Goal: Information Seeking & Learning: Learn about a topic

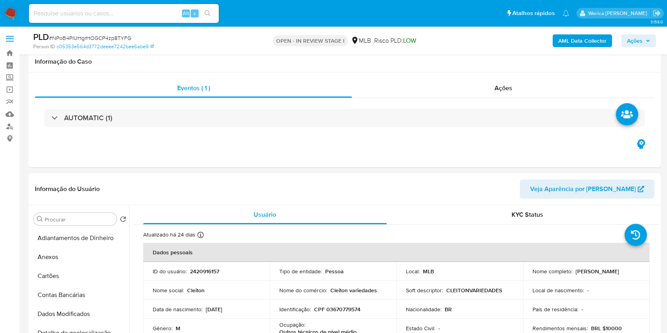
select select "10"
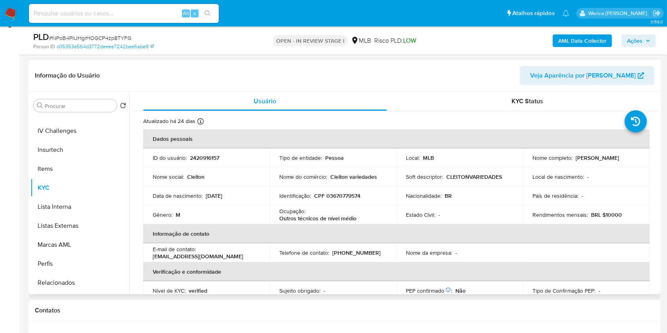
scroll to position [158, 0]
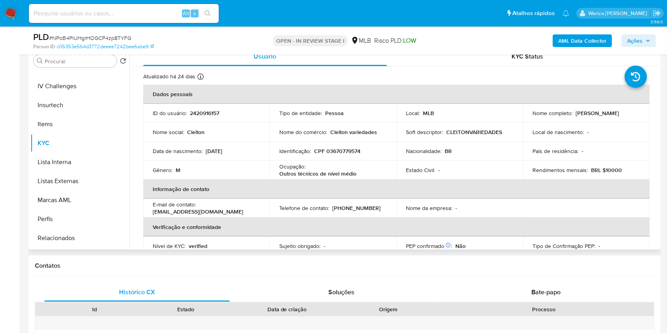
click at [350, 155] on td "Identificação : CPF 03670779574" at bounding box center [333, 151] width 127 height 19
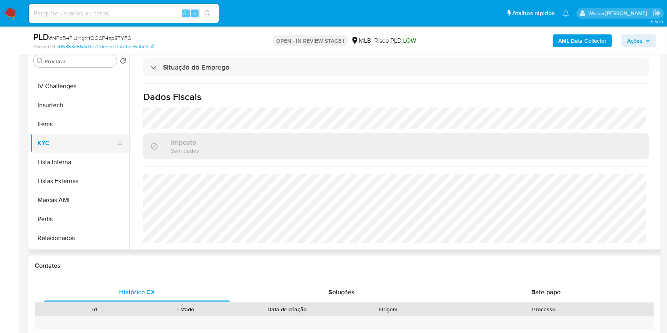
scroll to position [211, 0]
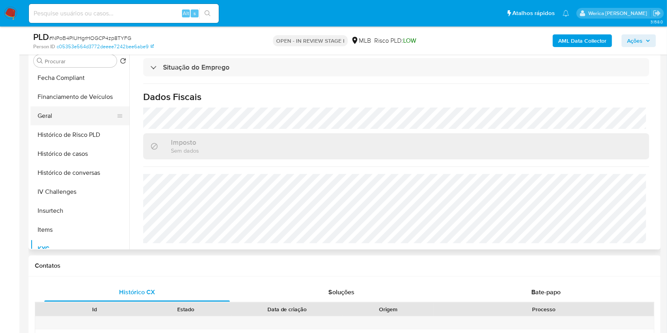
click at [55, 110] on button "Geral" at bounding box center [76, 115] width 93 height 19
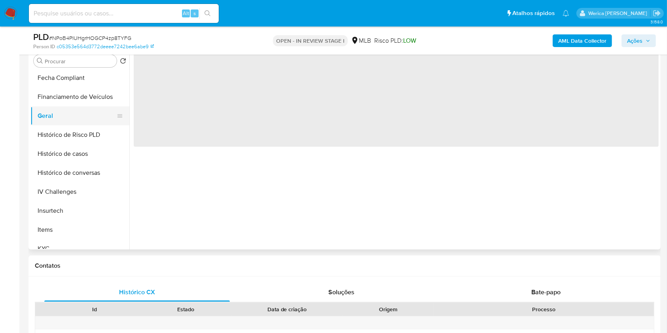
scroll to position [0, 0]
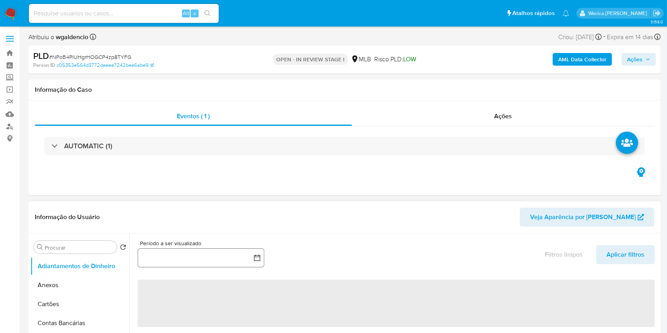
select select "10"
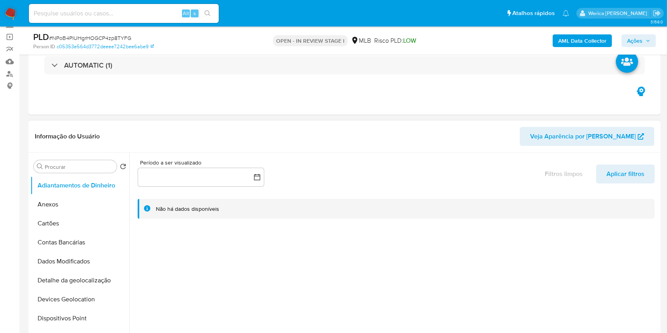
scroll to position [158, 0]
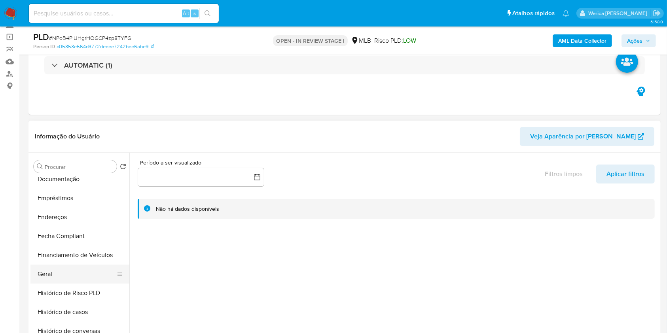
click at [78, 269] on button "Geral" at bounding box center [76, 274] width 93 height 19
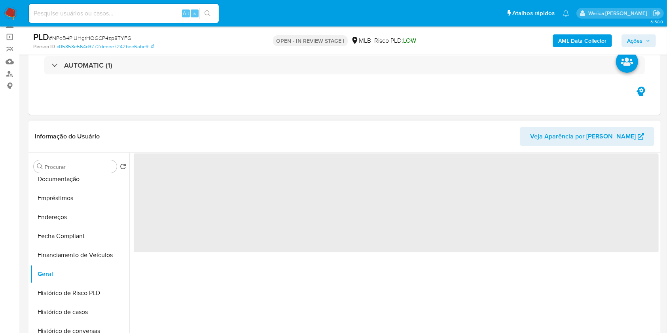
scroll to position [105, 0]
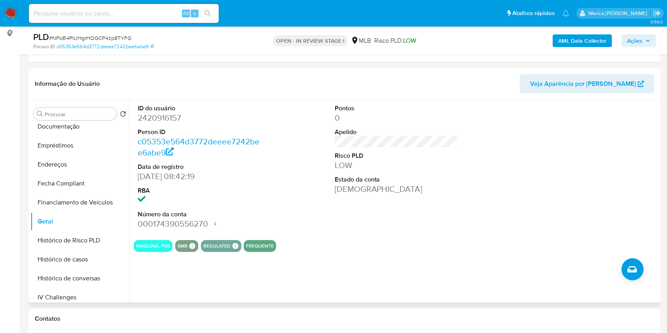
click at [594, 157] on div at bounding box center [592, 167] width 131 height 134
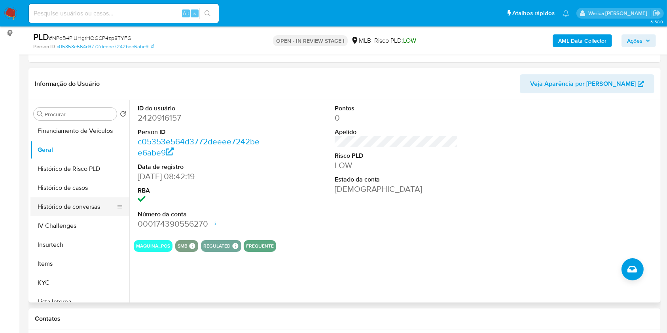
scroll to position [263, 0]
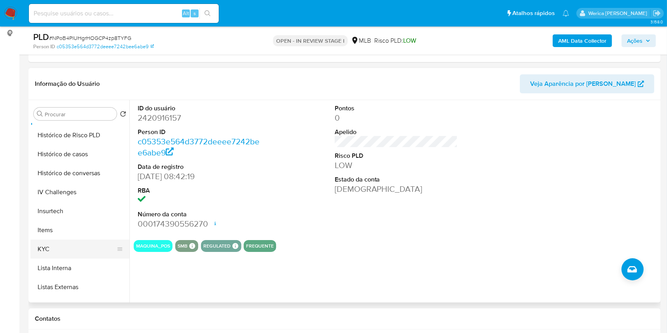
click at [51, 249] on button "KYC" at bounding box center [76, 249] width 93 height 19
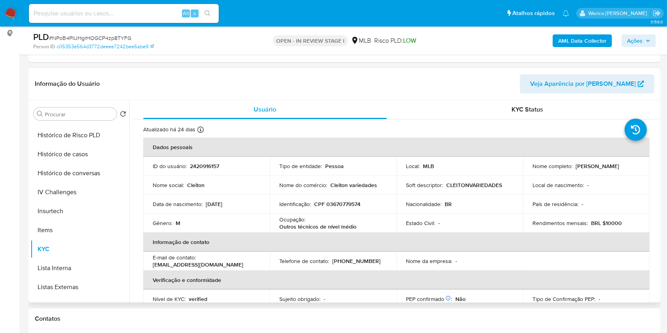
click at [618, 259] on table "Dados pessoais ID do usuário : 2420916157 Tipo de entidade : Pessoa Local : MLB…" at bounding box center [396, 252] width 506 height 228
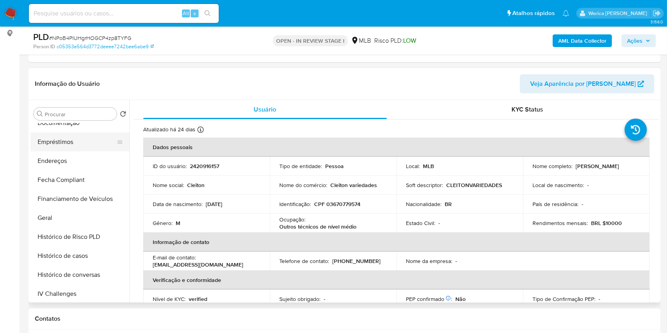
scroll to position [53, 0]
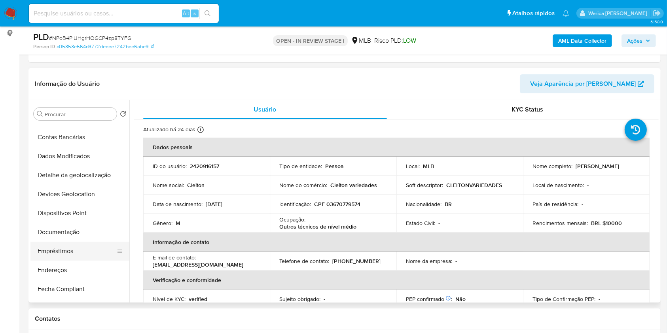
click at [73, 256] on button "Empréstimos" at bounding box center [76, 251] width 93 height 19
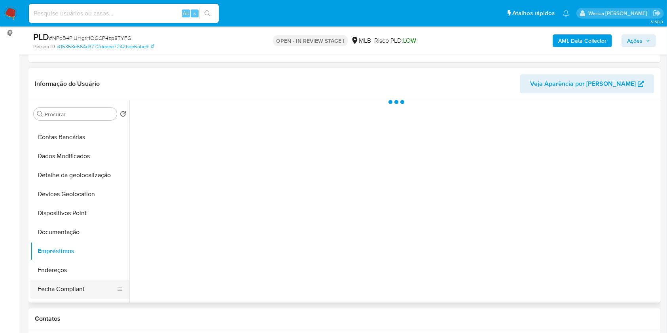
click at [78, 281] on button "Fecha Compliant" at bounding box center [76, 289] width 93 height 19
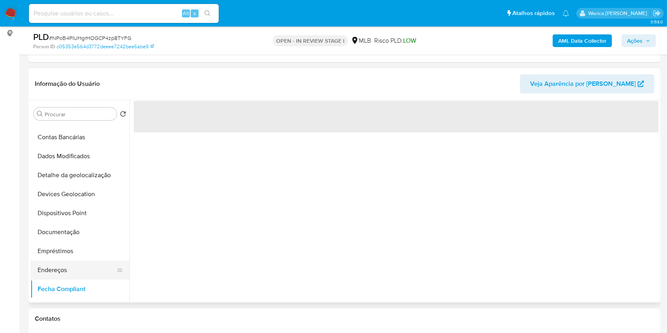
click at [72, 269] on button "Endereços" at bounding box center [76, 270] width 93 height 19
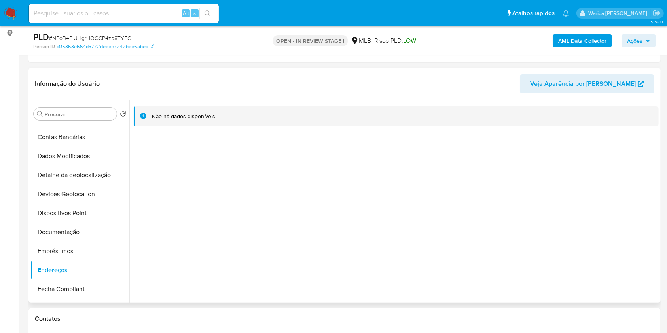
click at [568, 239] on div "Não há dados disponíveis" at bounding box center [393, 201] width 529 height 202
click at [74, 169] on button "Detalhe da geolocalização" at bounding box center [76, 175] width 93 height 19
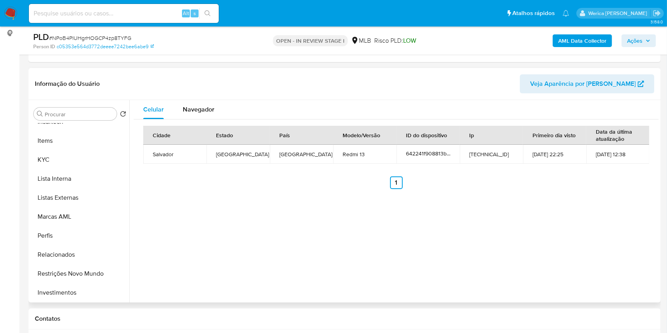
scroll to position [372, 0]
click at [90, 269] on button "Investimentos" at bounding box center [76, 273] width 93 height 19
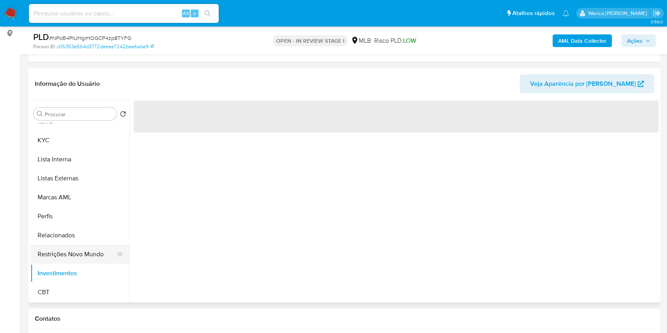
click at [87, 261] on button "Restrições Novo Mundo" at bounding box center [76, 254] width 93 height 19
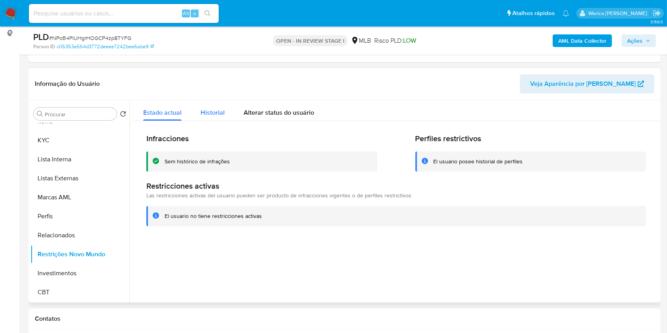
click at [199, 115] on button "Historial" at bounding box center [212, 110] width 43 height 21
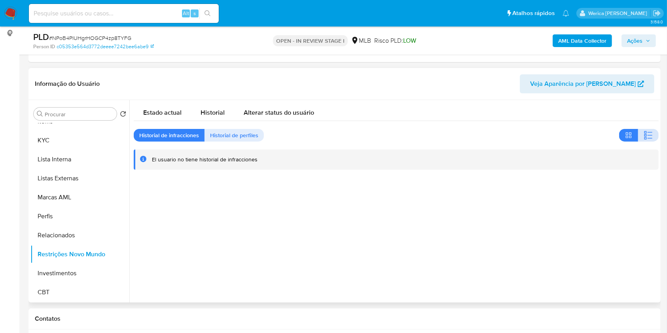
click at [652, 140] on button "button" at bounding box center [648, 135] width 21 height 13
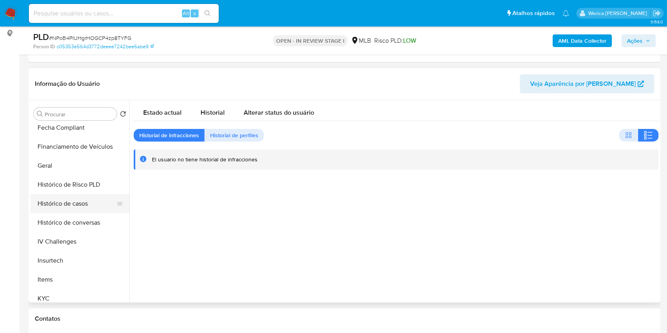
scroll to position [108, 0]
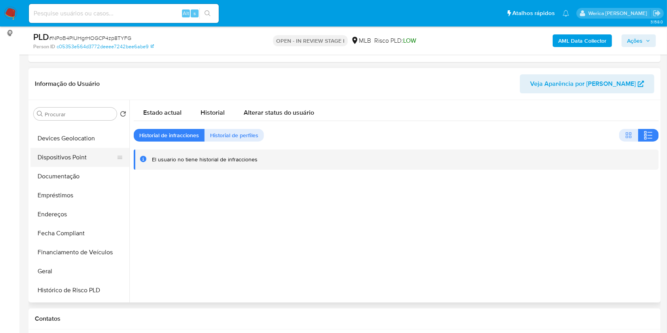
click at [65, 158] on button "Dispositivos Point" at bounding box center [76, 157] width 93 height 19
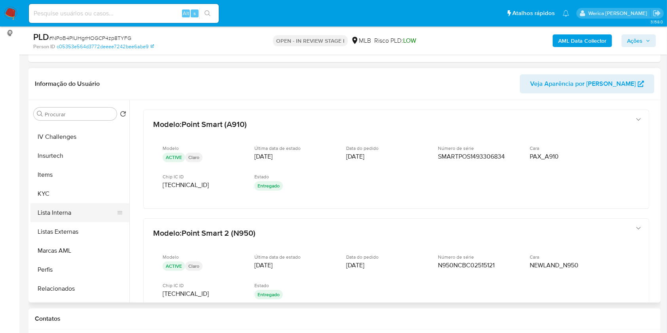
scroll to position [320, 0]
click at [45, 194] on button "KYC" at bounding box center [76, 193] width 93 height 19
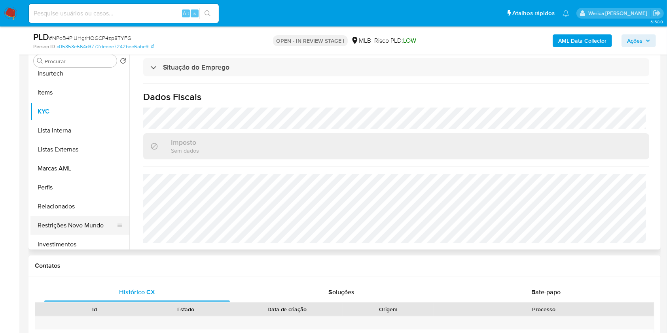
scroll to position [372, 0]
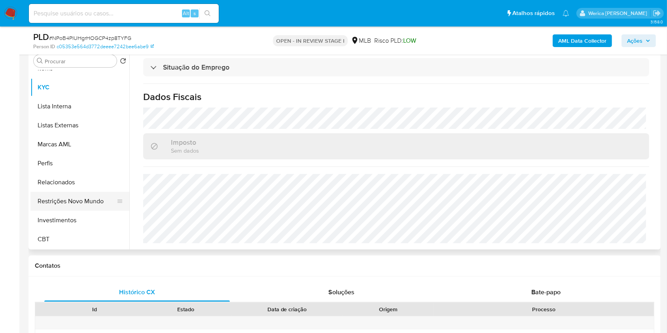
click at [91, 202] on button "Restrições Novo Mundo" at bounding box center [76, 201] width 93 height 19
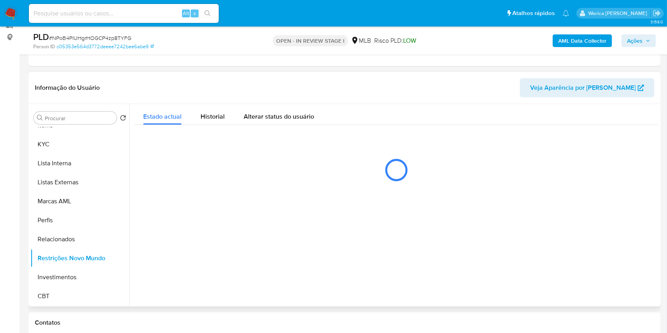
scroll to position [53, 0]
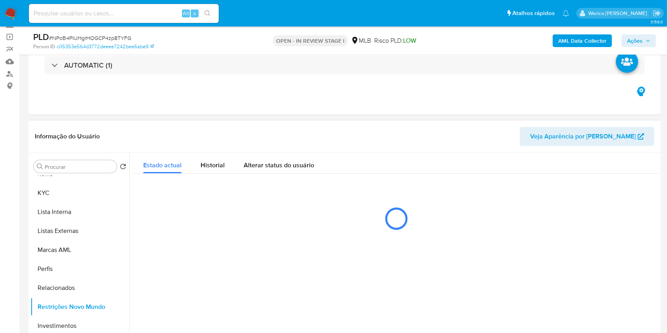
click at [209, 144] on header "Informação do Usuário Veja Aparência por Pessoa" at bounding box center [344, 136] width 619 height 19
click at [216, 162] on span "Historial" at bounding box center [213, 165] width 24 height 9
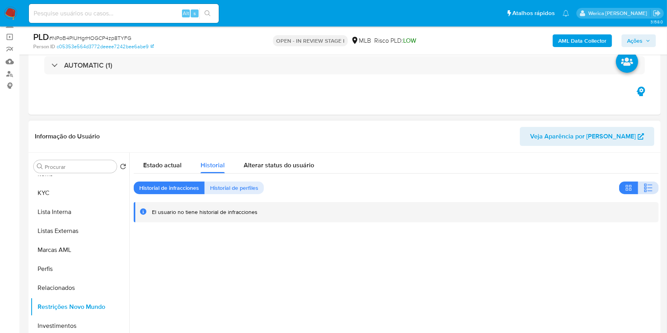
click at [644, 185] on icon "button" at bounding box center [647, 187] width 9 height 9
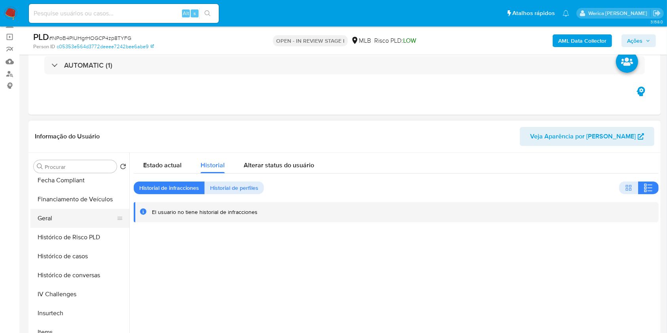
scroll to position [56, 0]
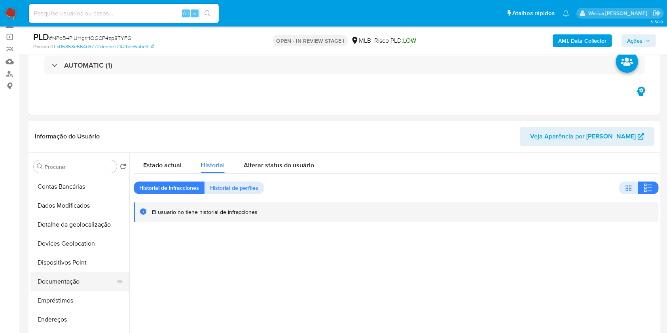
click at [85, 289] on button "Documentação" at bounding box center [76, 281] width 93 height 19
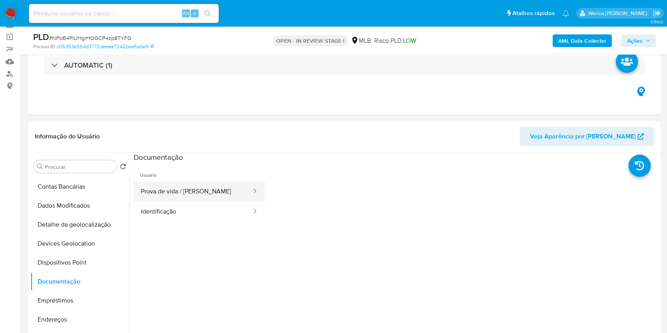
click at [212, 186] on button "Prova de vida / Selfie" at bounding box center [193, 192] width 119 height 20
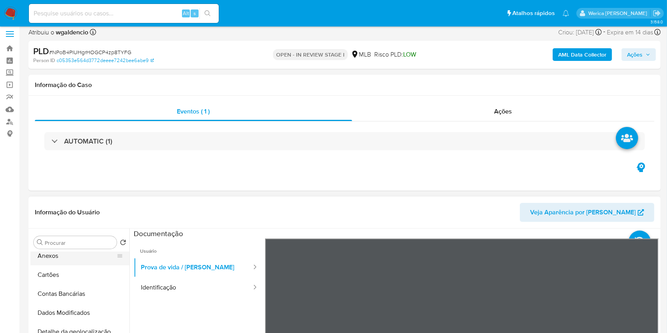
scroll to position [0, 0]
click at [71, 273] on button "Anexos" at bounding box center [76, 280] width 93 height 19
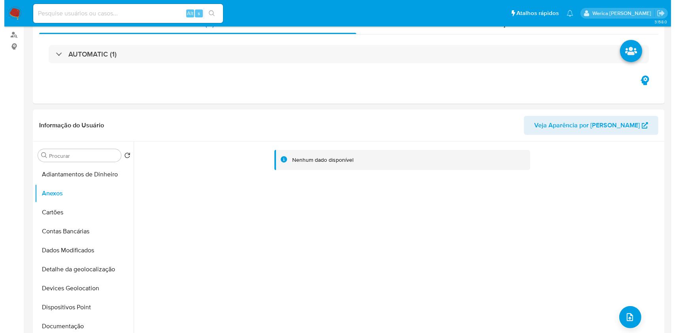
scroll to position [163, 0]
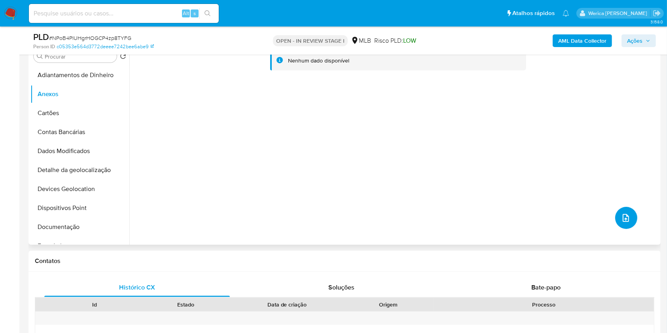
click at [629, 217] on button "upload-file" at bounding box center [626, 218] width 22 height 22
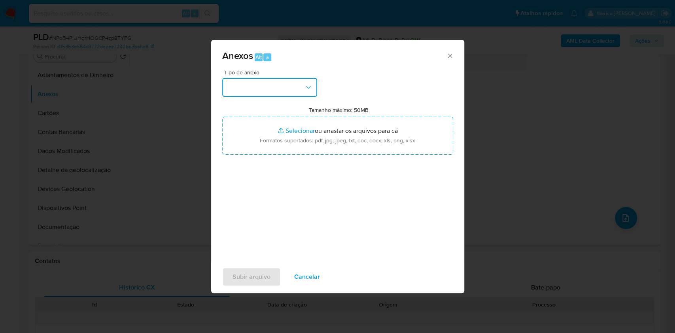
click at [255, 81] on button "button" at bounding box center [269, 87] width 95 height 19
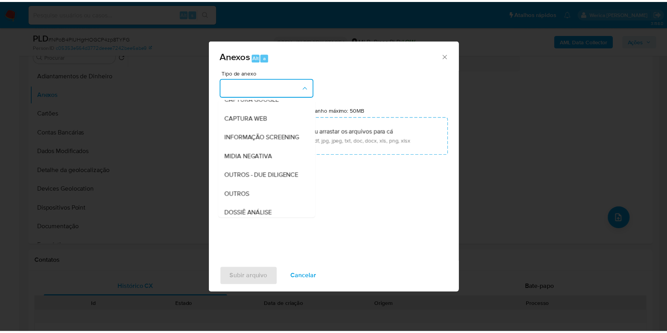
scroll to position [121, 0]
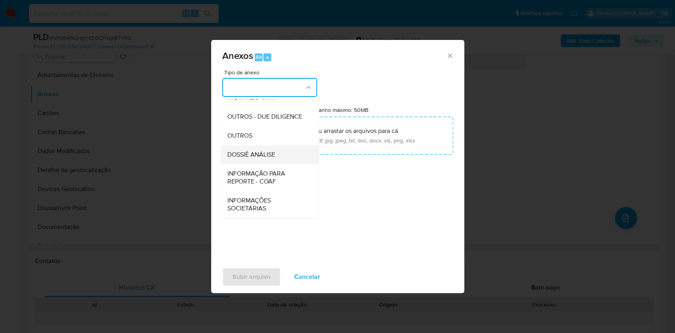
click at [284, 161] on div "DOSSIÊ ANÁLISE" at bounding box center [267, 154] width 81 height 19
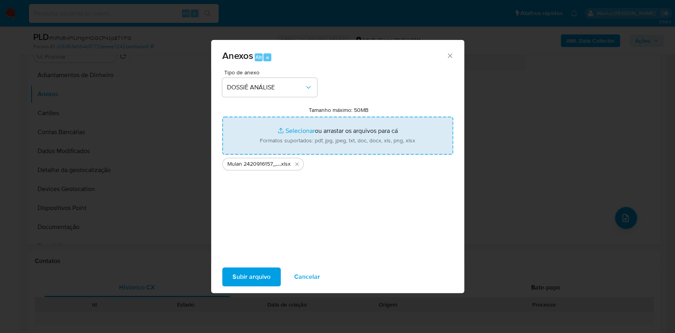
type input "C:\fakepath\SAR - XXXX - CPF 03670779574 - CLEITON MOURA MARQUES.pdf"
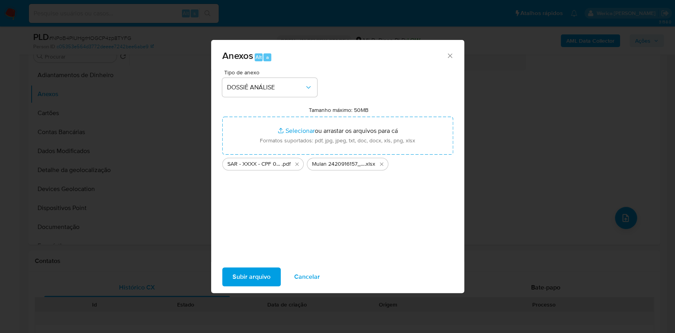
click at [254, 271] on span "Subir arquivo" at bounding box center [252, 276] width 38 height 17
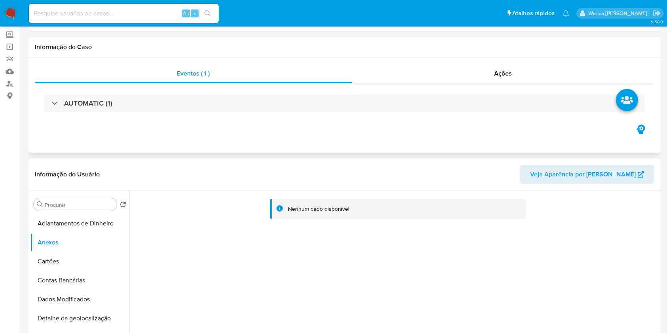
scroll to position [0, 0]
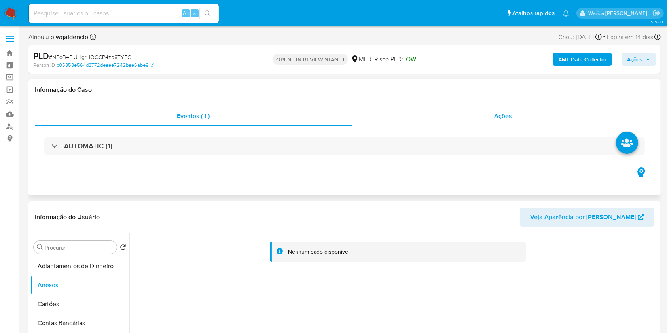
click at [471, 122] on div "Ações" at bounding box center [503, 116] width 302 height 19
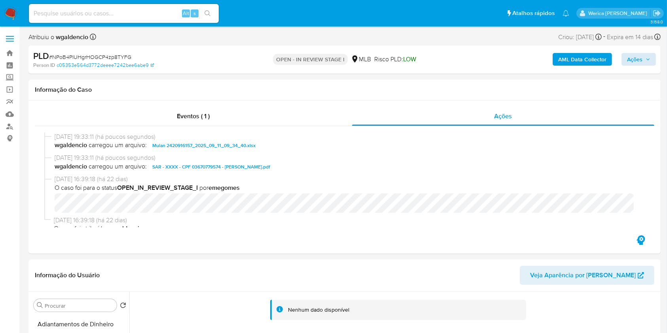
click at [632, 52] on div "AML Data Collector Ações" at bounding box center [552, 59] width 205 height 19
click at [635, 58] on span "Ações" at bounding box center [634, 59] width 15 height 13
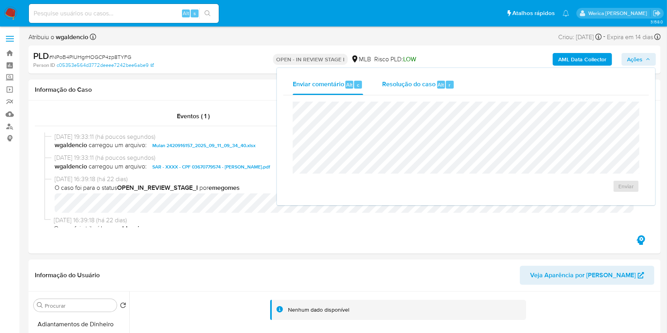
click at [417, 94] on div "Resolução do caso Alt r" at bounding box center [418, 84] width 72 height 21
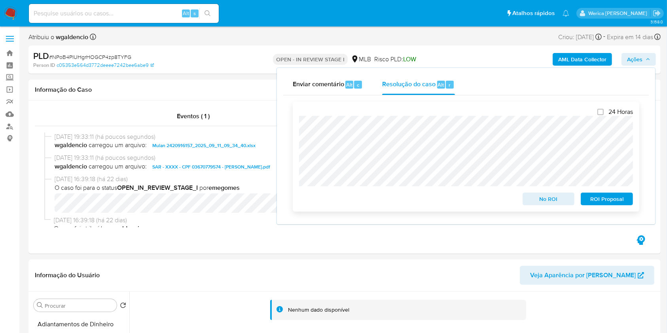
click at [606, 204] on span "ROI Proposal" at bounding box center [606, 198] width 41 height 11
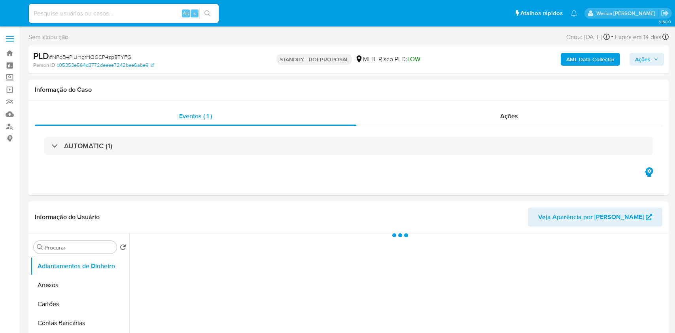
select select "10"
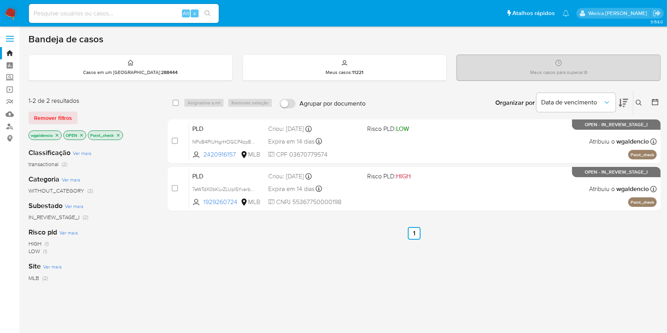
click at [118, 134] on icon "close-filter" at bounding box center [118, 135] width 5 height 5
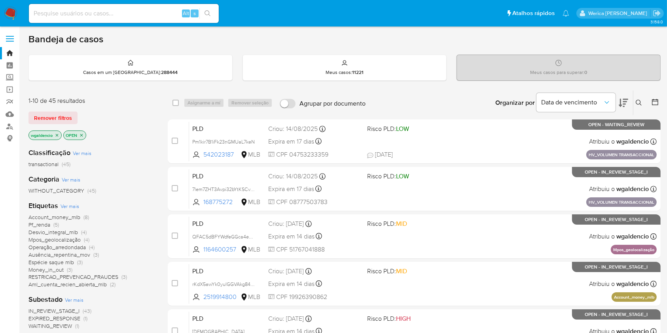
click at [80, 230] on span "Desvio_integral_mlb (4)" at bounding box center [57, 233] width 58 height 8
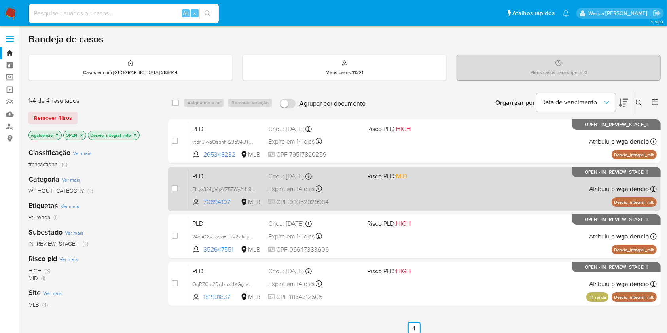
scroll to position [53, 0]
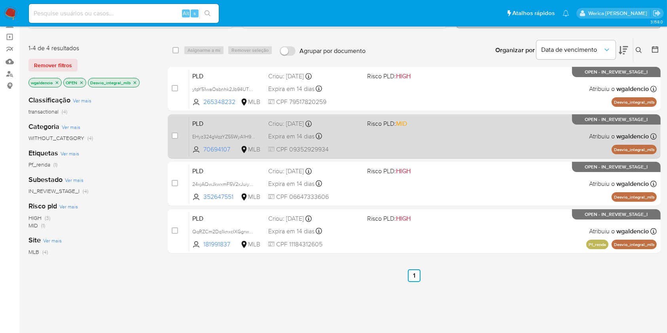
click at [476, 134] on div "PLD EHyz324gVqzYZ55WyA1H9ESv 70694107 MLB Risco PLD: MID Criou: 12/08/2025 Crio…" at bounding box center [422, 136] width 467 height 40
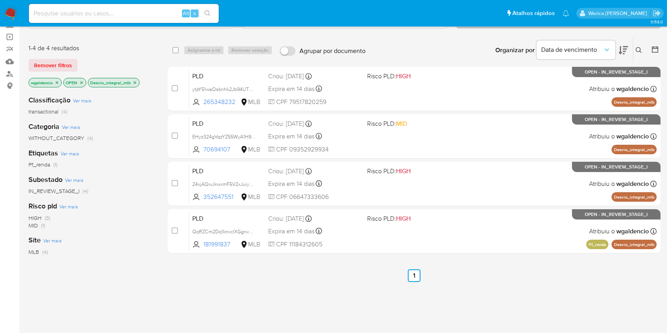
click at [138, 82] on p "Desvio_integral_mlb" at bounding box center [113, 82] width 51 height 9
click at [136, 82] on icon "close-filter" at bounding box center [134, 82] width 5 height 5
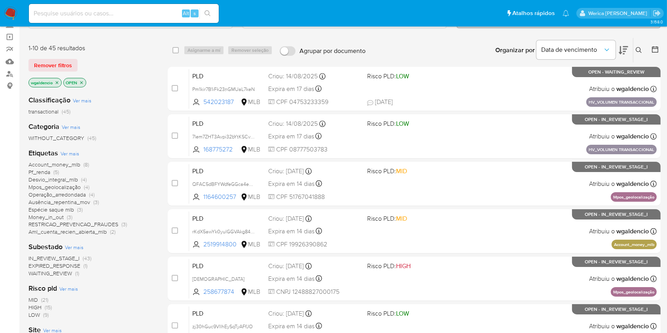
click at [61, 161] on span "Account_money_mlb" at bounding box center [54, 165] width 52 height 8
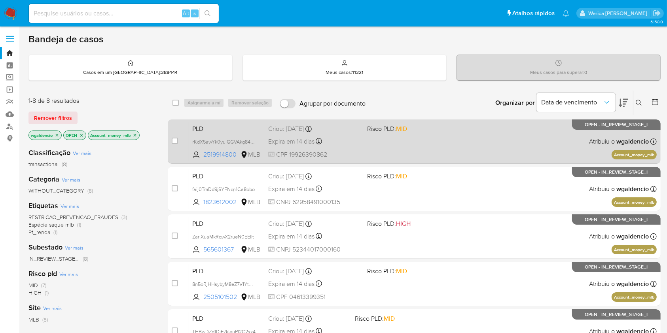
click at [408, 143] on div "PLD rKdX5awYk0yulGGVAkg84meW 2519914800 MLB Risco PLD: MID Criou: 12/08/2025 Cr…" at bounding box center [422, 141] width 467 height 40
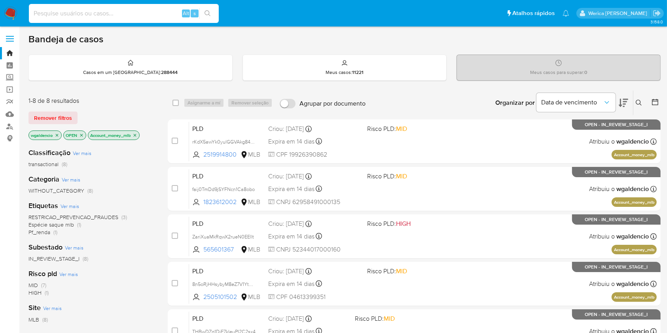
click at [142, 11] on input at bounding box center [124, 13] width 190 height 10
paste input "1409785758"
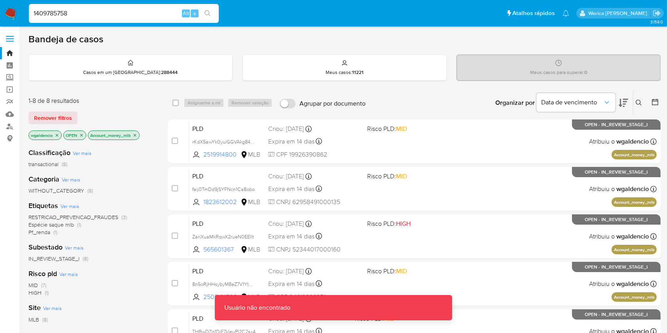
click at [145, 9] on input "1409785758" at bounding box center [124, 13] width 190 height 10
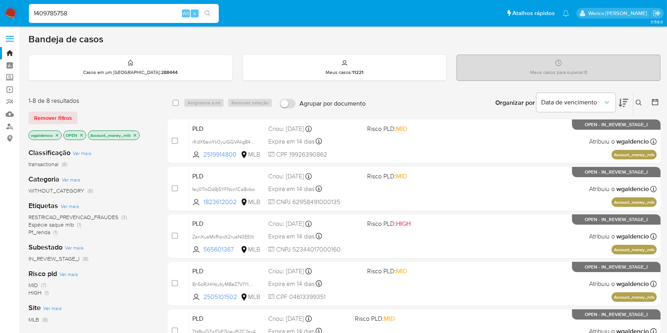
type input "1409785758"
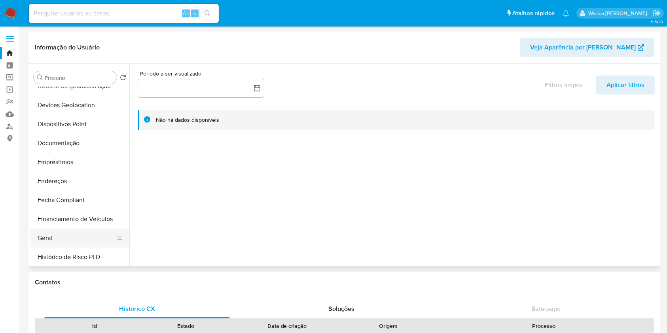
select select "10"
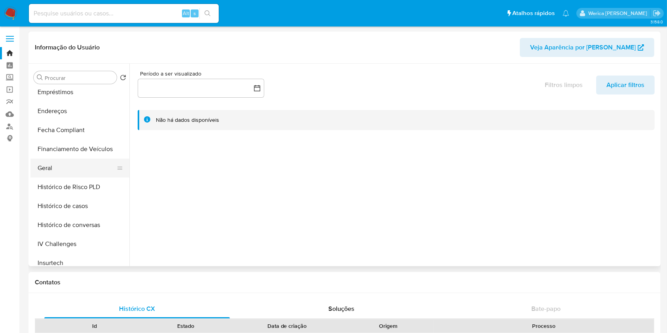
scroll to position [211, 0]
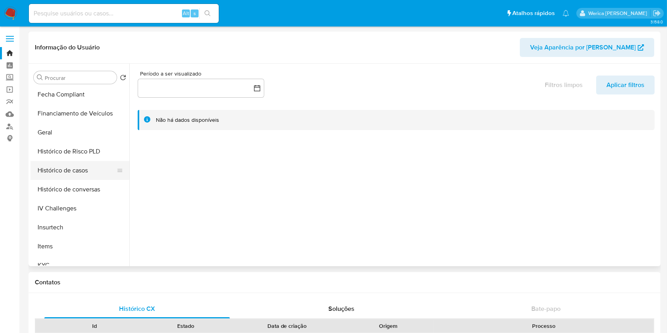
click at [76, 175] on button "Histórico de casos" at bounding box center [76, 170] width 93 height 19
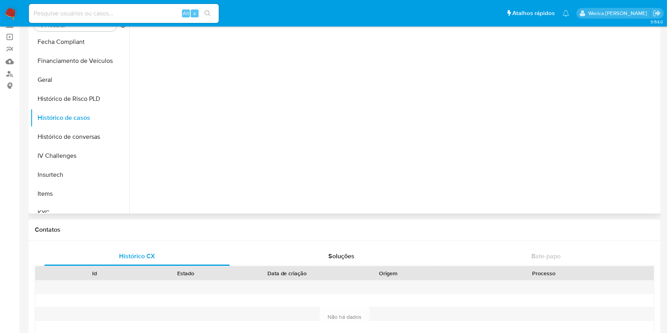
scroll to position [0, 0]
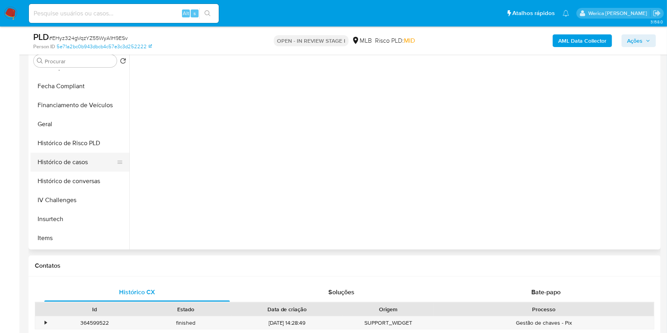
scroll to position [211, 0]
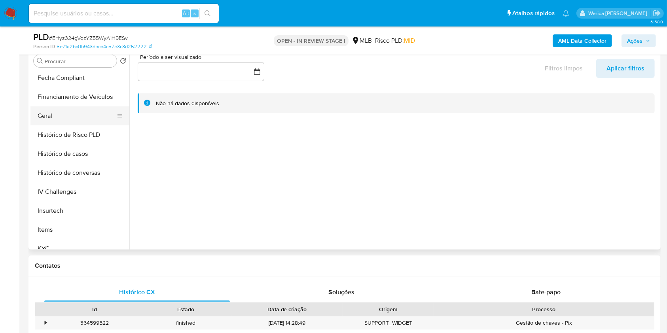
click at [70, 117] on button "Geral" at bounding box center [76, 115] width 93 height 19
select select "10"
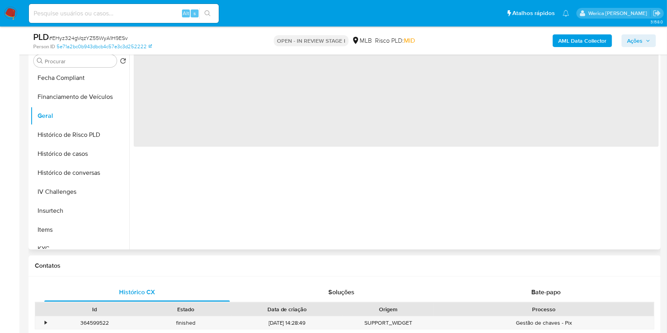
click at [233, 177] on div "‌" at bounding box center [393, 148] width 529 height 202
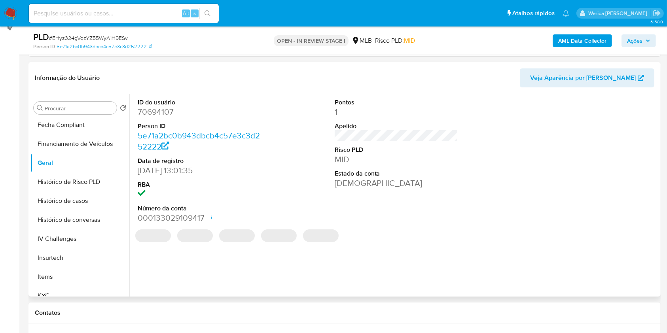
scroll to position [53, 0]
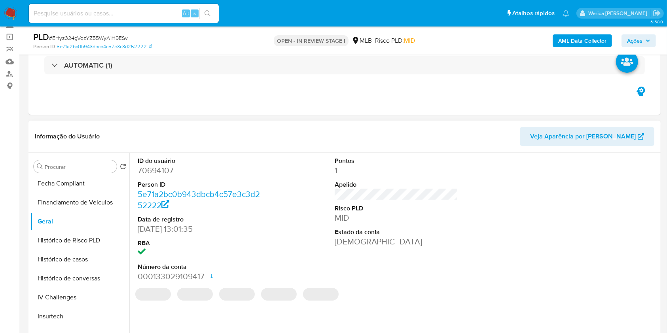
click at [157, 166] on dd "70694107" at bounding box center [199, 170] width 123 height 11
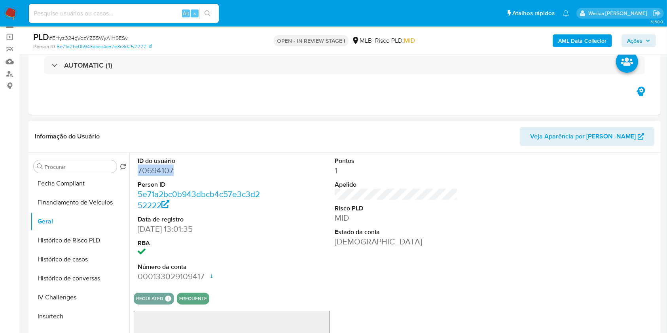
copy dd "70694107"
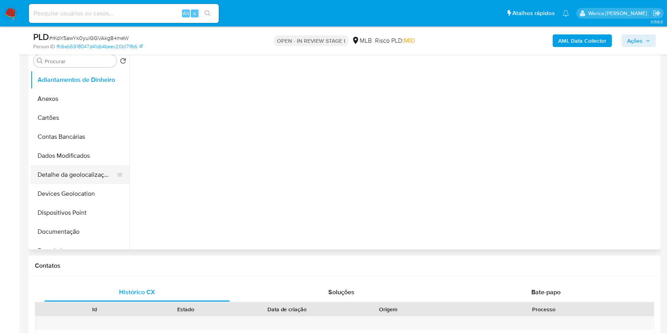
scroll to position [263, 0]
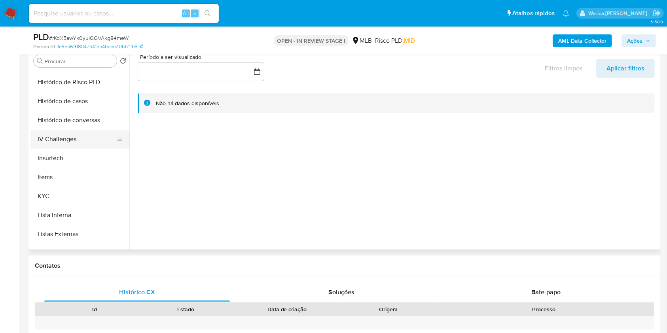
select select "10"
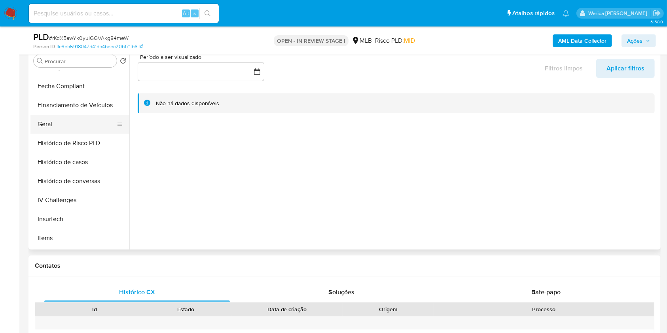
scroll to position [158, 0]
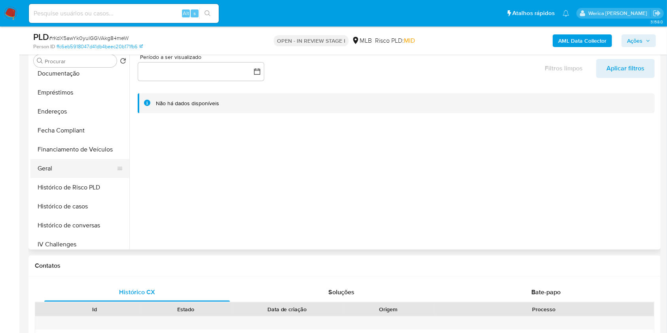
click at [64, 169] on button "Geral" at bounding box center [76, 168] width 93 height 19
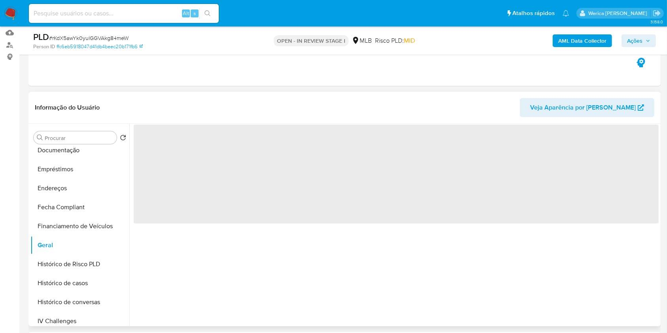
scroll to position [105, 0]
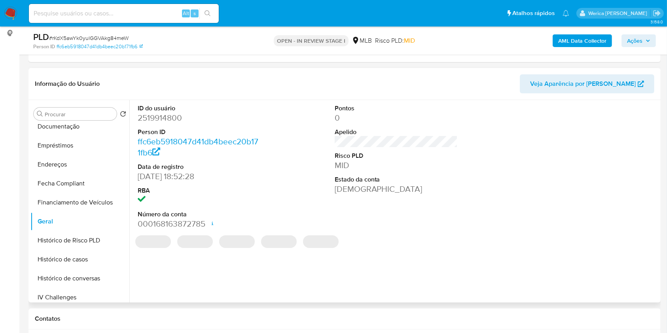
click at [167, 114] on dd "2519914800" at bounding box center [199, 117] width 123 height 11
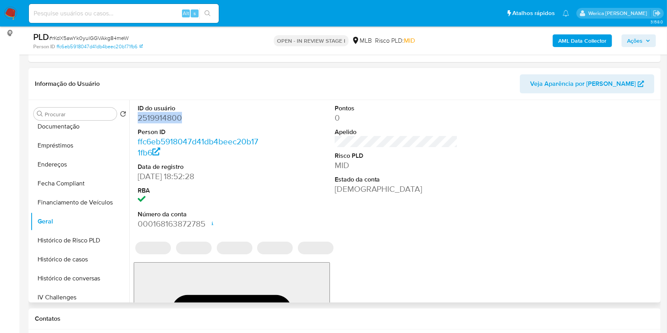
copy dd "2519914800"
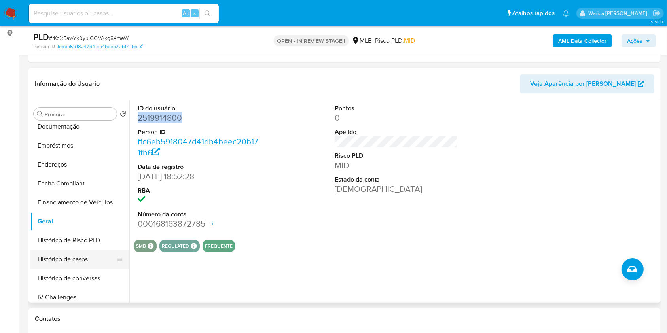
scroll to position [316, 0]
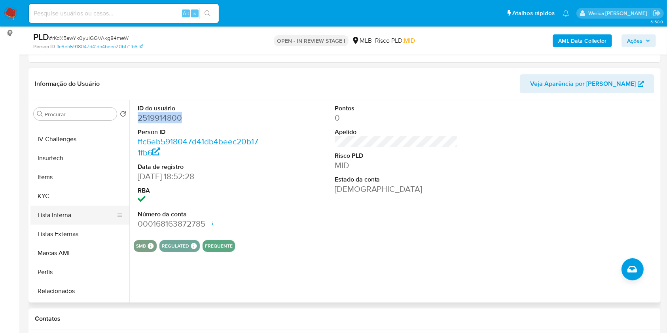
click at [69, 206] on button "Lista Interna" at bounding box center [76, 215] width 93 height 19
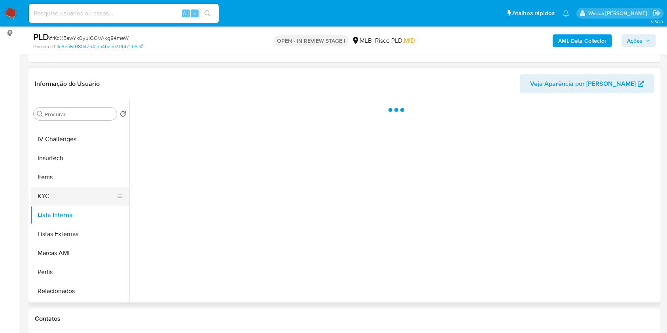
click at [68, 191] on button "KYC" at bounding box center [76, 196] width 93 height 19
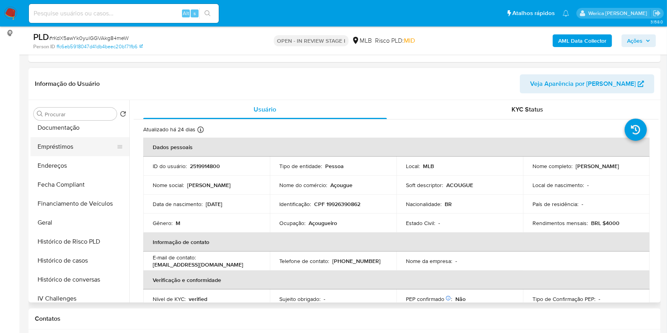
scroll to position [105, 0]
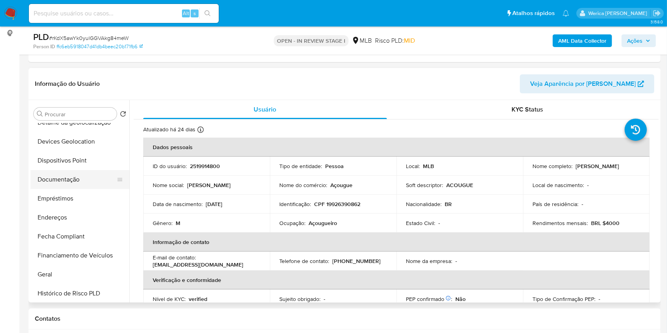
click at [76, 174] on button "Documentação" at bounding box center [76, 179] width 93 height 19
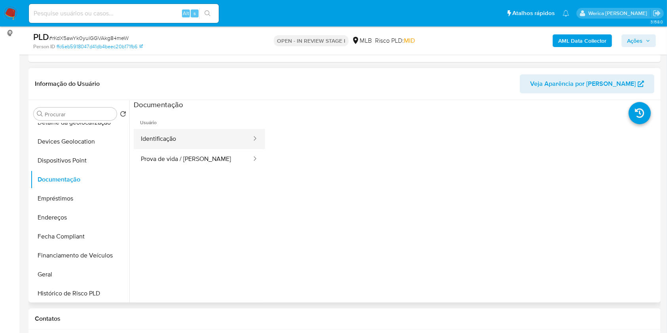
click at [204, 140] on button "Identificação" at bounding box center [193, 139] width 119 height 20
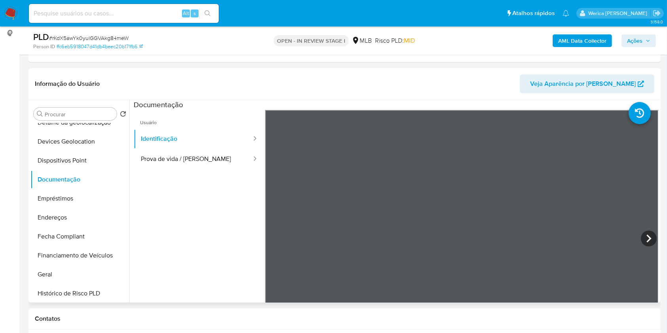
click at [238, 171] on ul "Usuário Identificação Prova de vida / [PERSON_NAME]" at bounding box center [199, 224] width 131 height 228
click at [203, 182] on ul "Usuário Identificação Prova de vida / [PERSON_NAME]" at bounding box center [199, 224] width 131 height 228
click at [200, 171] on ul "Usuário Identificação Prova de vida / [PERSON_NAME]" at bounding box center [199, 224] width 131 height 228
click at [209, 157] on button "Prova de vida / [PERSON_NAME]" at bounding box center [193, 159] width 119 height 20
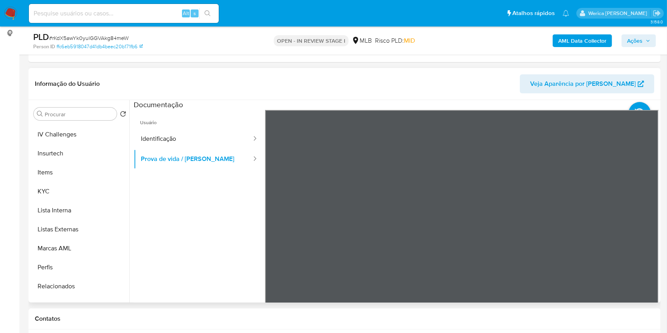
scroll to position [369, 0]
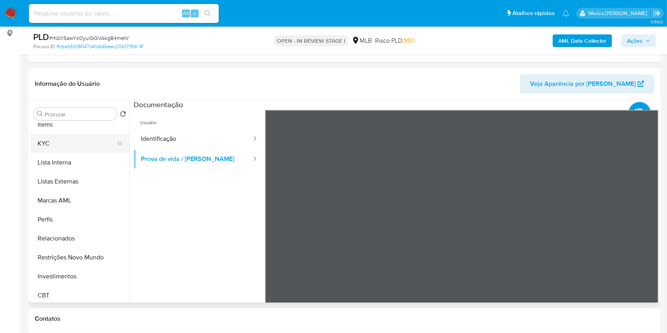
click at [47, 142] on button "KYC" at bounding box center [76, 143] width 93 height 19
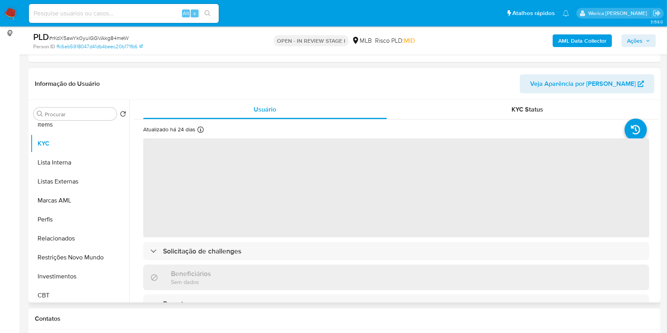
click at [408, 187] on span "‌" at bounding box center [396, 187] width 506 height 99
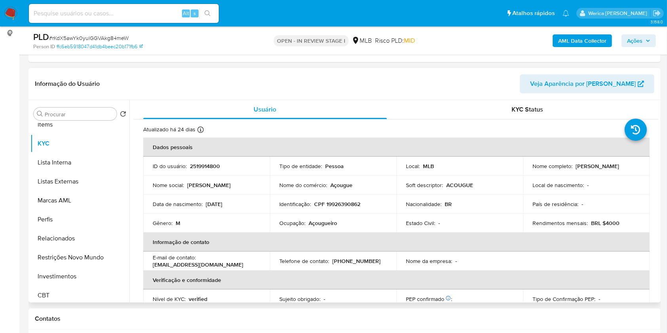
click at [368, 198] on td "Identificação : CPF 19926390862" at bounding box center [333, 204] width 127 height 19
click at [297, 222] on p "Ocupação :" at bounding box center [292, 222] width 26 height 7
copy div "Ocupação : Açougueiro"
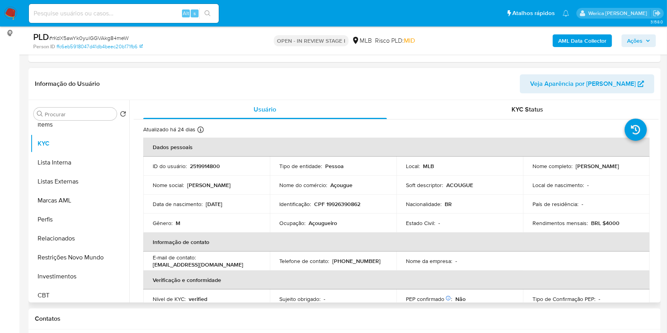
click at [351, 195] on td "Identificação : CPF 19926390862" at bounding box center [333, 204] width 127 height 19
click at [354, 205] on p "CPF 19926390862" at bounding box center [337, 204] width 46 height 7
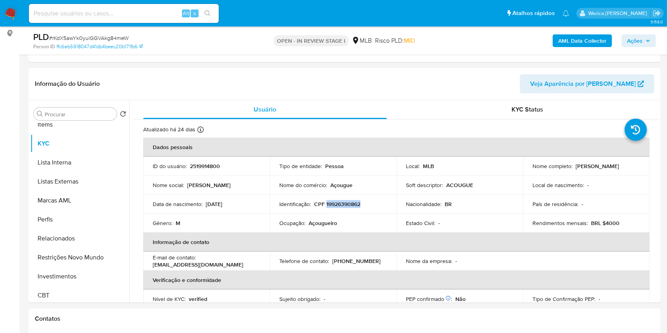
copy p "19926390862"
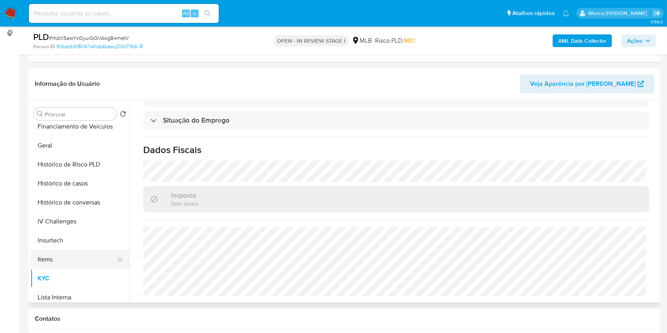
scroll to position [158, 0]
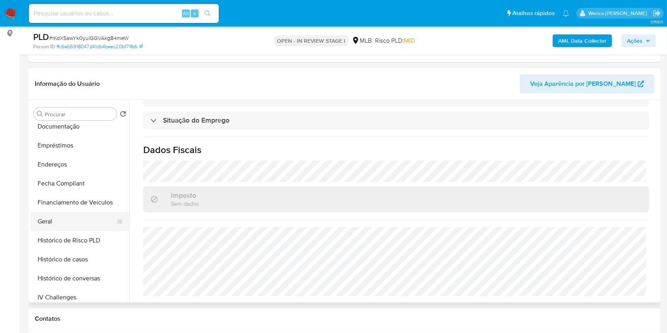
click at [64, 224] on button "Geral" at bounding box center [76, 221] width 93 height 19
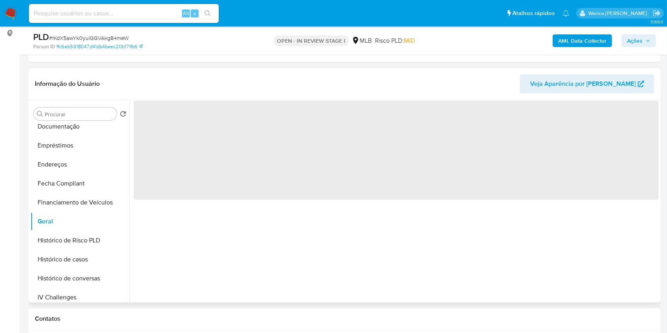
scroll to position [0, 0]
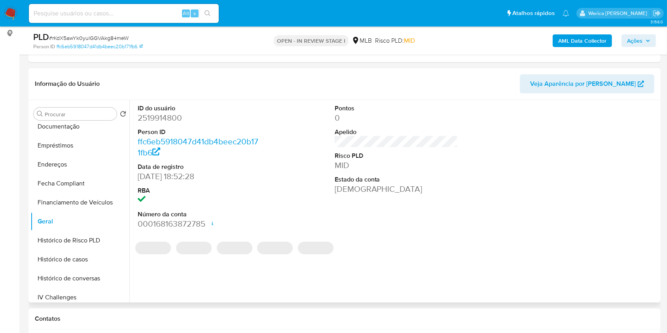
click at [385, 261] on div "ID do usuário 2519914800 Person ID ffc6eb5918047d41db4beec20b171fb6 Data de reg…" at bounding box center [393, 201] width 529 height 202
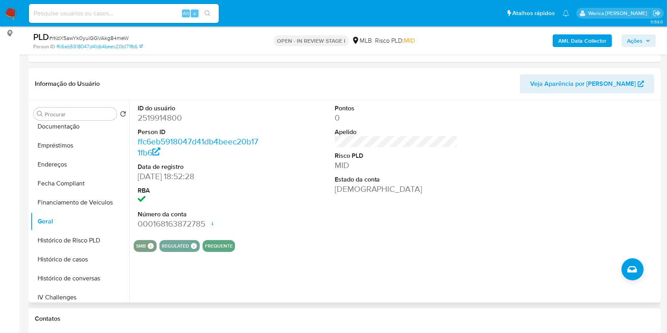
drag, startPoint x: 541, startPoint y: 261, endPoint x: 532, endPoint y: 220, distance: 42.1
click at [541, 261] on div "ID do usuário 2519914800 Person ID ffc6eb5918047d41db4beec20b171fb6 Data de reg…" at bounding box center [393, 201] width 529 height 202
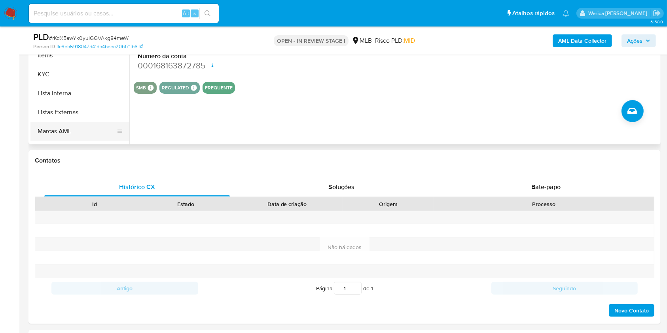
scroll to position [263, 0]
click at [72, 87] on button "KYC" at bounding box center [76, 90] width 93 height 19
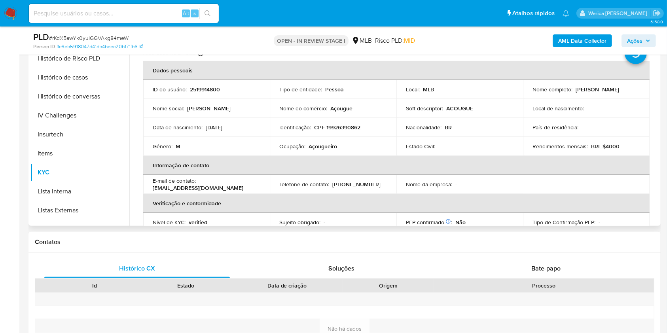
scroll to position [158, 0]
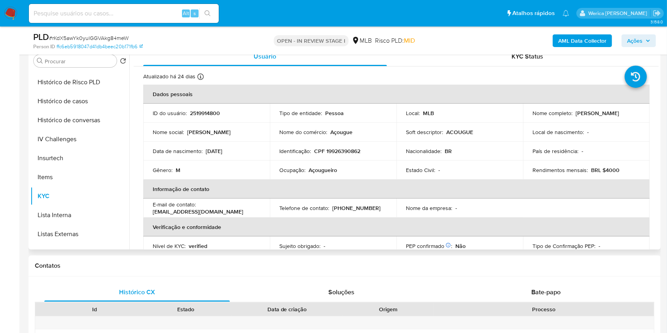
click at [611, 149] on div "País de residência : -" at bounding box center [586, 151] width 108 height 7
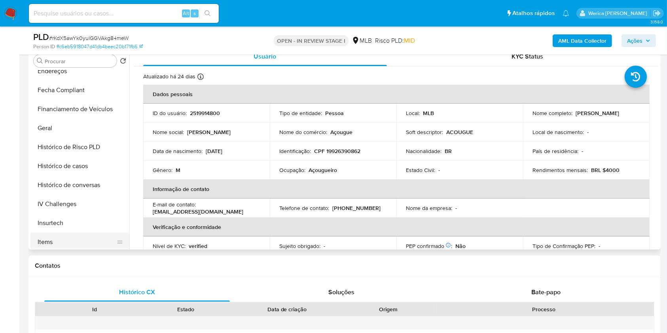
scroll to position [105, 0]
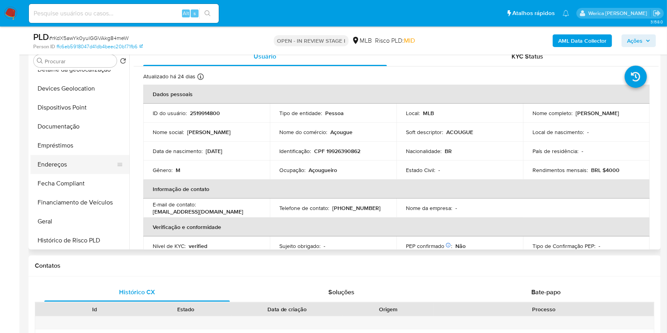
click at [73, 160] on button "Endereços" at bounding box center [76, 164] width 93 height 19
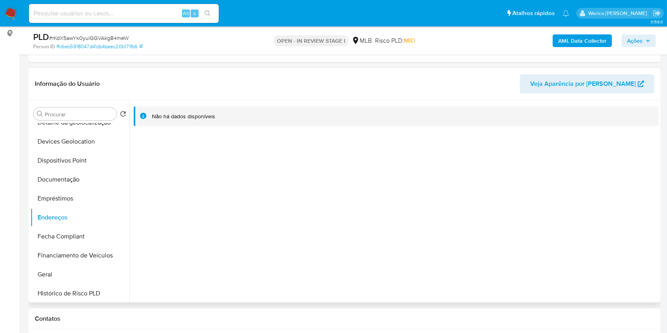
click at [585, 191] on div "Não há dados disponíveis" at bounding box center [393, 201] width 529 height 202
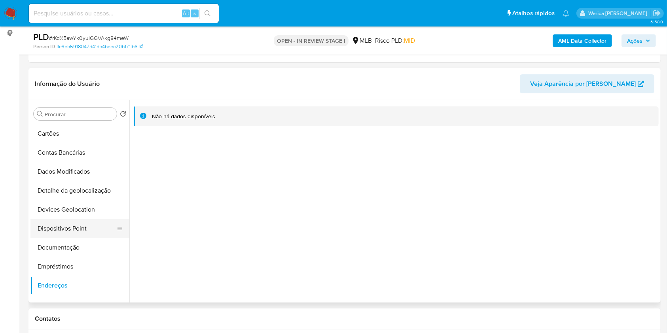
scroll to position [0, 0]
click at [99, 227] on button "Detalhe da geolocalização" at bounding box center [76, 227] width 93 height 19
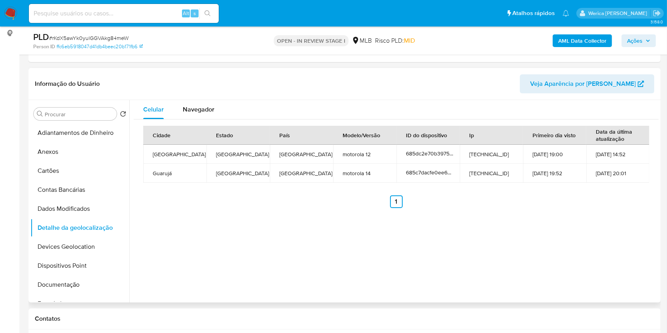
drag, startPoint x: 568, startPoint y: 252, endPoint x: 549, endPoint y: 180, distance: 73.8
click at [568, 252] on div "Celular Navegador Cidade Estado País Modelo/Versão ID do dispositivo Ip Primeir…" at bounding box center [393, 201] width 529 height 202
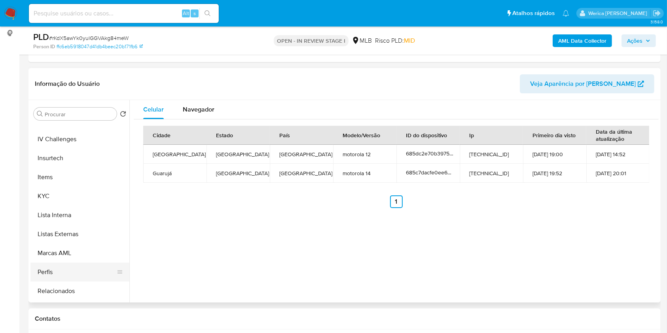
scroll to position [372, 0]
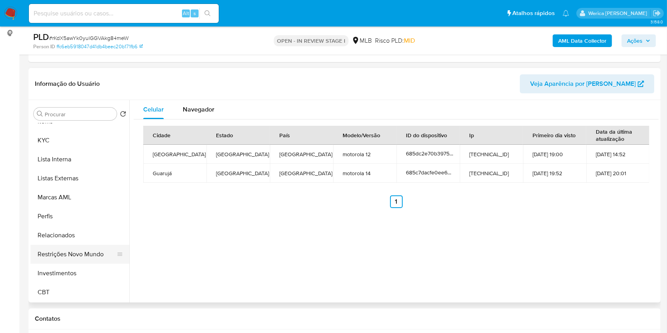
click at [81, 250] on button "Restrições Novo Mundo" at bounding box center [76, 254] width 93 height 19
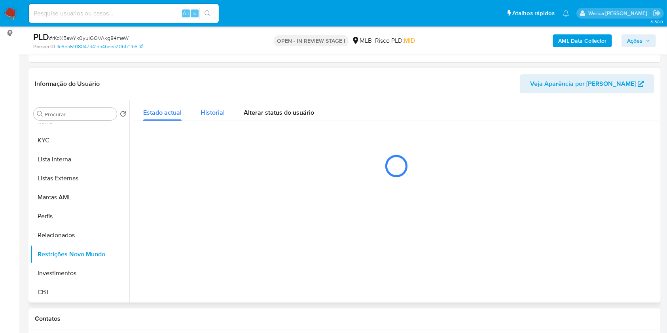
click at [216, 108] on span "Historial" at bounding box center [213, 112] width 24 height 9
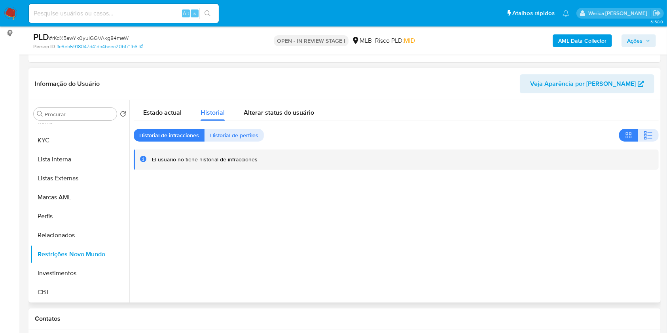
drag, startPoint x: 644, startPoint y: 138, endPoint x: 629, endPoint y: 155, distance: 23.3
click at [645, 138] on icon "button" at bounding box center [647, 135] width 9 height 9
drag, startPoint x: 633, startPoint y: 235, endPoint x: 615, endPoint y: 164, distance: 73.5
click at [633, 235] on div at bounding box center [393, 201] width 529 height 202
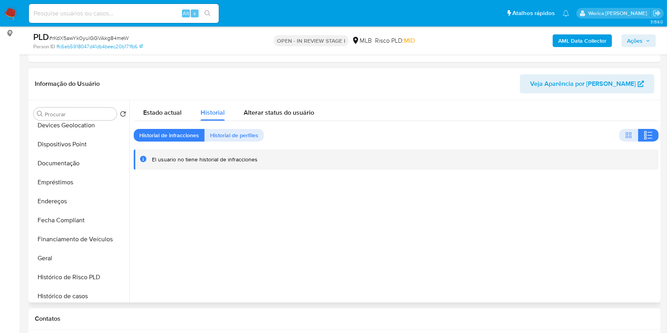
scroll to position [56, 0]
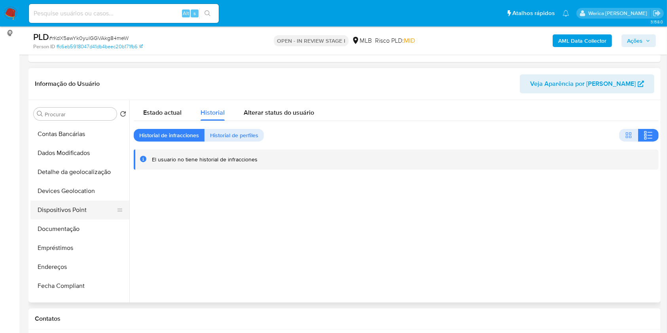
click at [96, 210] on button "Dispositivos Point" at bounding box center [76, 210] width 93 height 19
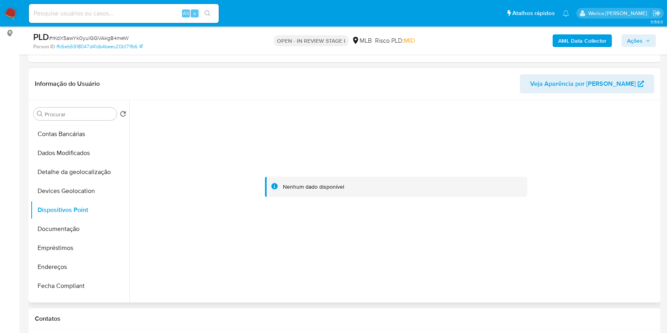
click at [599, 185] on div at bounding box center [396, 187] width 525 height 174
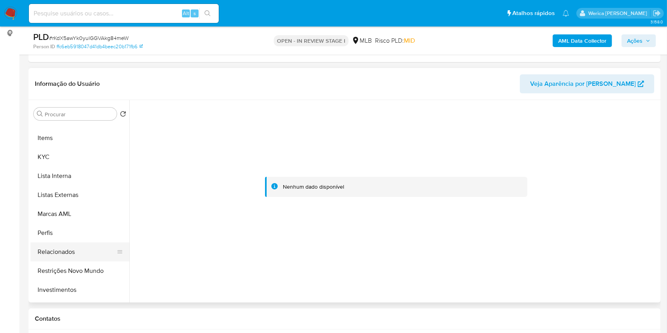
scroll to position [372, 0]
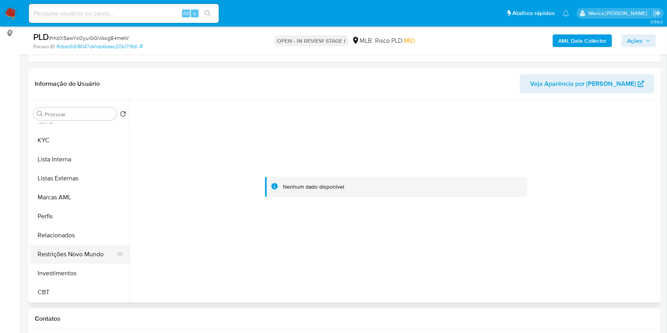
click at [90, 257] on button "Restrições Novo Mundo" at bounding box center [76, 254] width 93 height 19
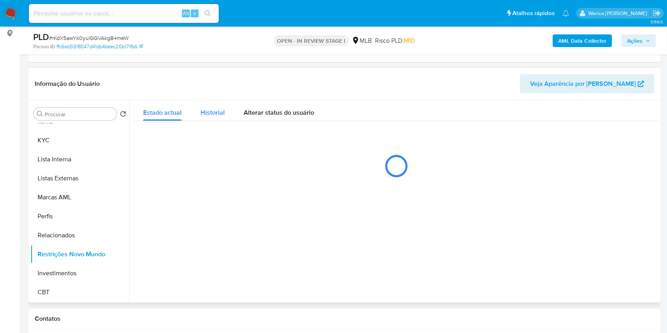
click at [216, 114] on span "Historial" at bounding box center [213, 112] width 24 height 9
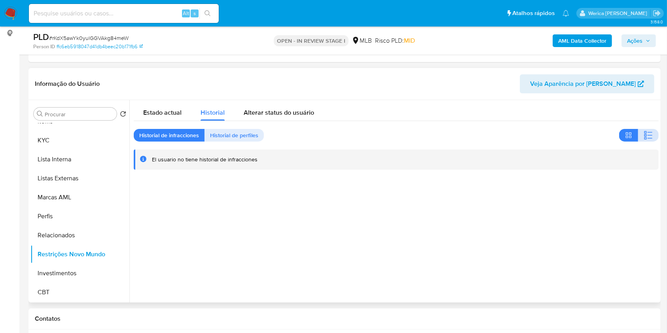
click at [641, 129] on button "button" at bounding box center [648, 135] width 21 height 13
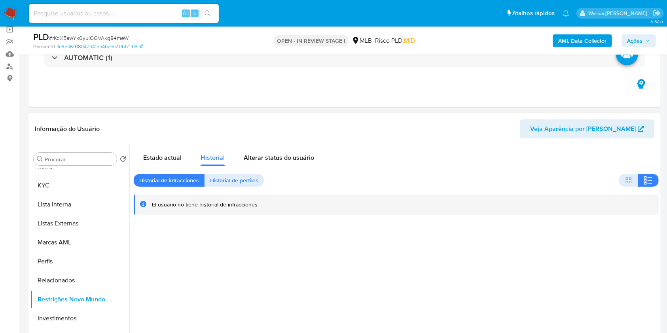
scroll to position [0, 0]
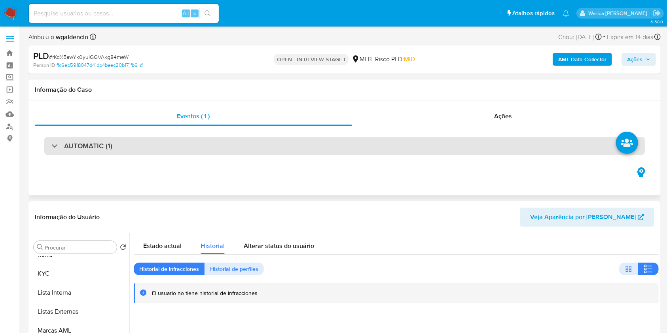
click at [201, 154] on div "AUTOMATIC (1)" at bounding box center [344, 146] width 600 height 18
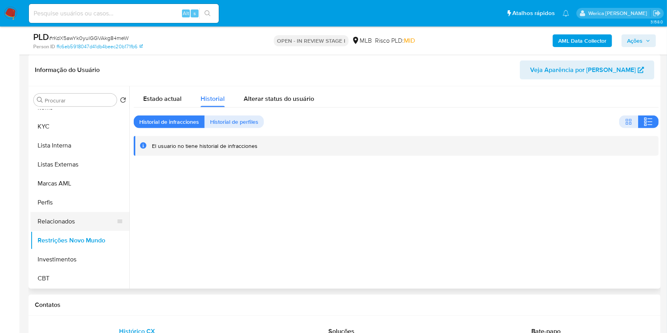
scroll to position [214, 0]
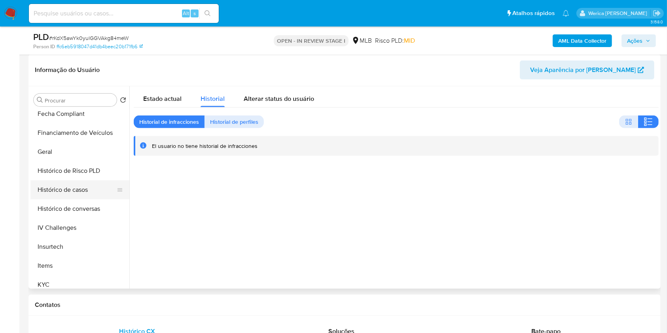
click at [85, 192] on button "Histórico de casos" at bounding box center [76, 189] width 93 height 19
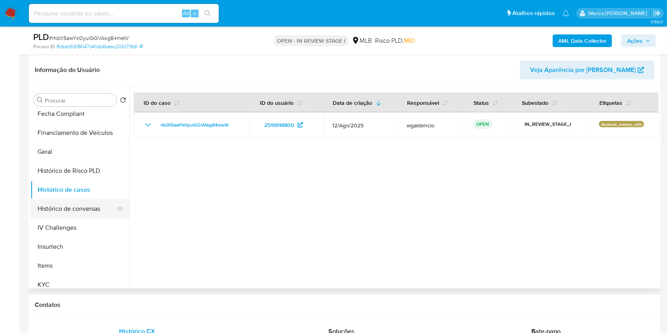
scroll to position [372, 0]
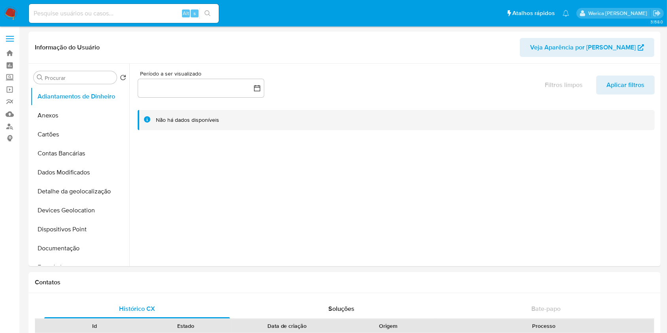
select select "10"
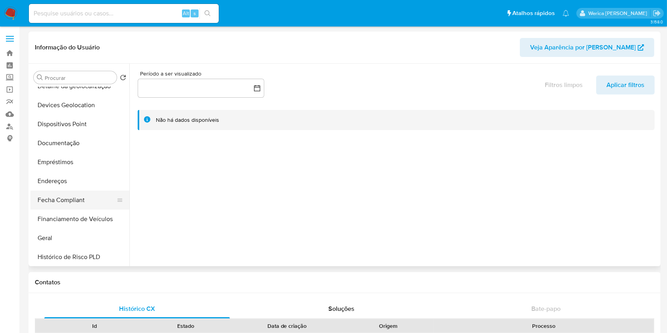
scroll to position [211, 0]
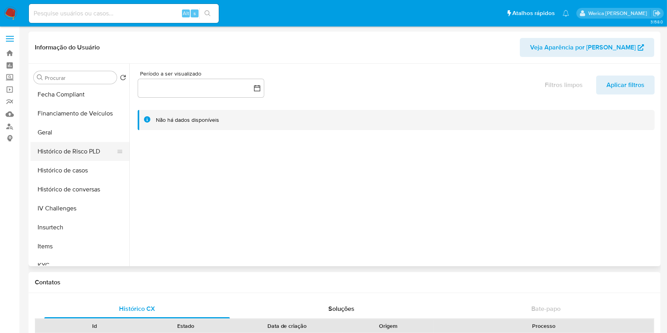
click at [92, 149] on button "Histórico de Risco PLD" at bounding box center [76, 151] width 93 height 19
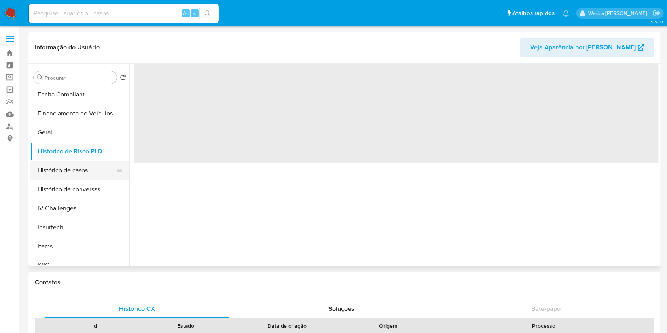
click at [101, 170] on button "Histórico de casos" at bounding box center [76, 170] width 93 height 19
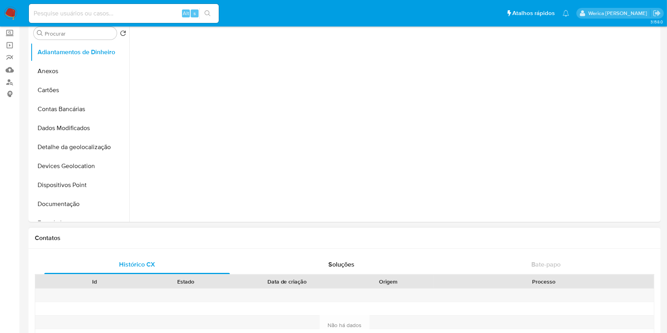
scroll to position [105, 0]
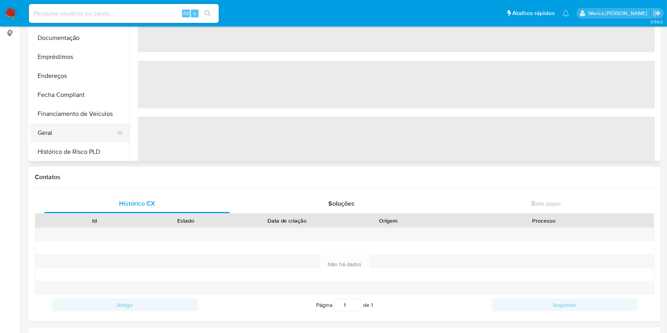
select select "10"
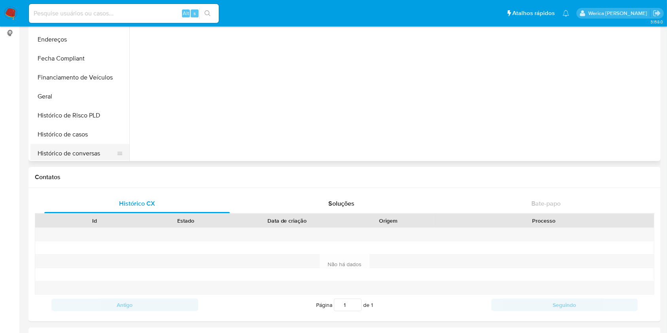
scroll to position [158, 0]
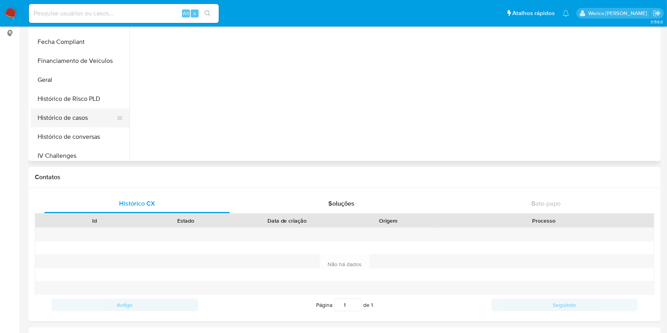
click at [78, 120] on button "Histórico de casos" at bounding box center [76, 117] width 93 height 19
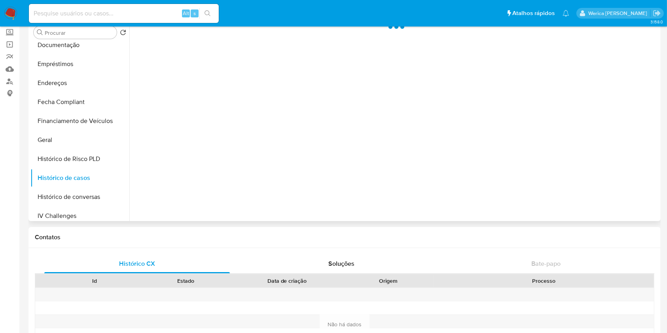
scroll to position [0, 0]
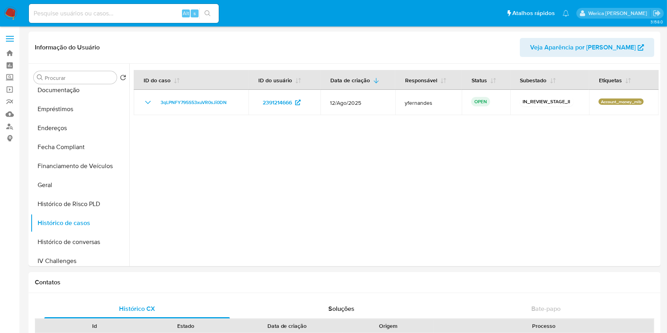
click at [218, 100] on span "3qLPNFY795S53xuVR0sJi0DN" at bounding box center [194, 102] width 66 height 9
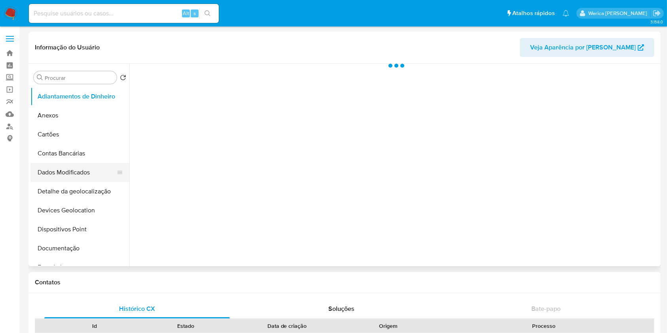
scroll to position [158, 0]
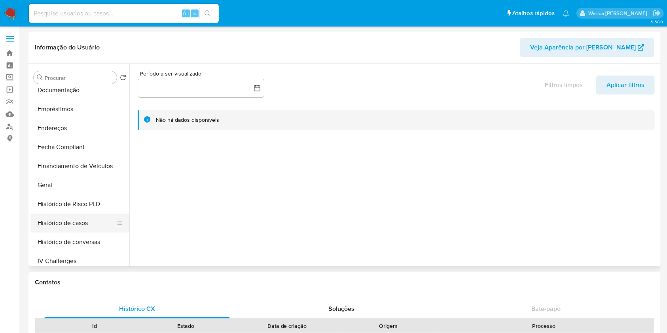
click at [108, 217] on button "Histórico de casos" at bounding box center [76, 223] width 93 height 19
select select "10"
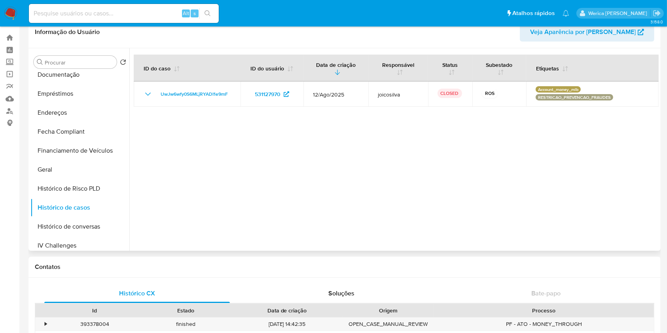
scroll to position [0, 0]
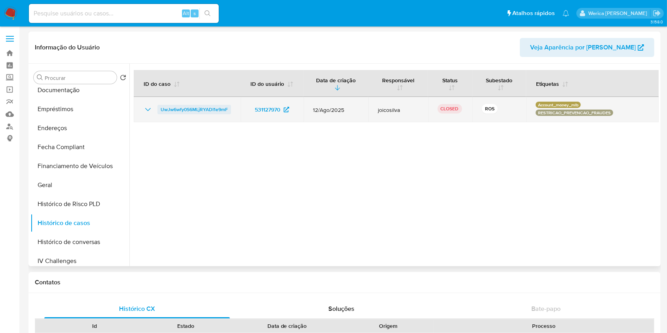
click at [217, 109] on span "UwJw6wfy0S6MLjRYADI1e9mF" at bounding box center [194, 109] width 67 height 9
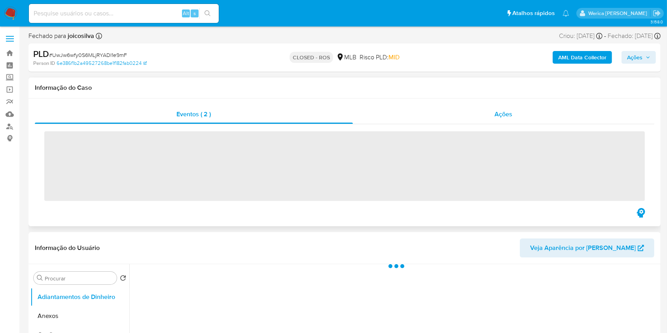
click at [493, 122] on div "Ações" at bounding box center [503, 114] width 301 height 19
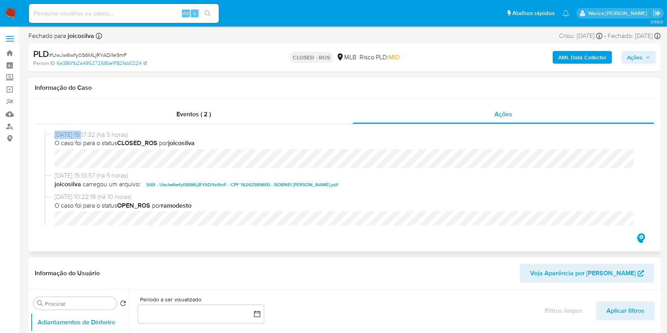
select select "10"
drag, startPoint x: 51, startPoint y: 132, endPoint x: 89, endPoint y: 131, distance: 38.4
click at [89, 131] on div "[DATE] 15:17:32 (há 5 horas) O caso foi para o status CLOSED_ROS por joicosilva" at bounding box center [344, 151] width 600 height 41
copy div "[DATE] 1"
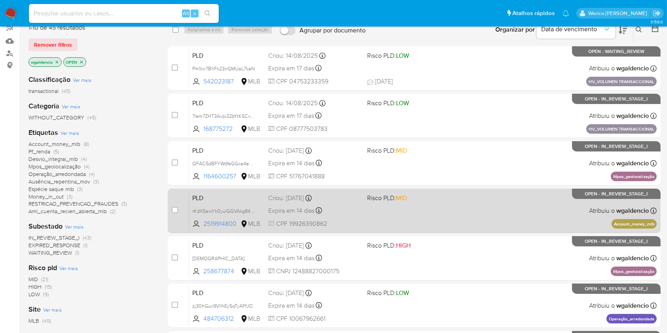
scroll to position [105, 0]
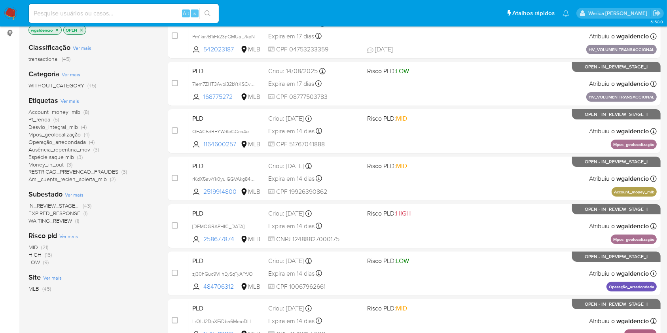
click at [41, 112] on span "Account_money_mlb" at bounding box center [54, 112] width 52 height 8
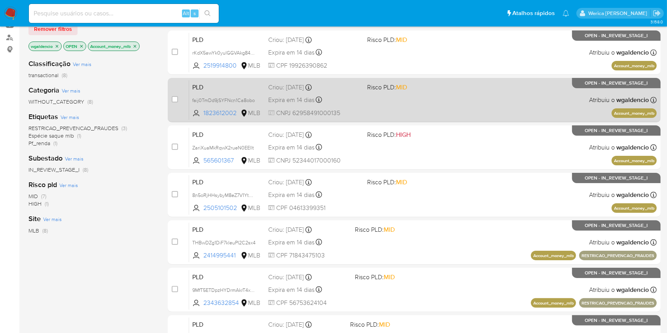
scroll to position [105, 0]
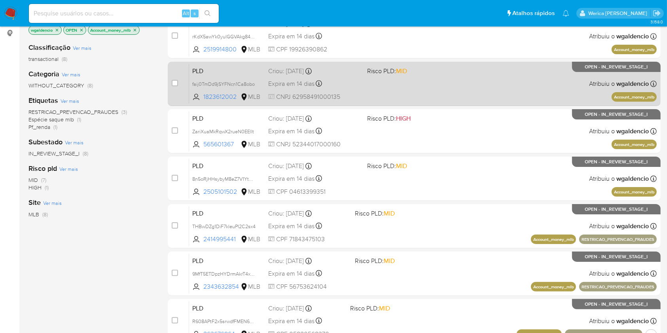
click at [437, 187] on div "PLD 8n5oRjHHsybyM8eZ7V1YtNjD 2505101502 MLB Risco PLD: MID Criou: [DATE] Criou:…" at bounding box center [422, 179] width 467 height 40
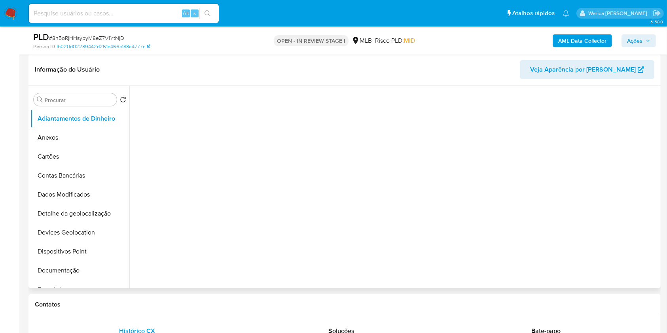
scroll to position [158, 0]
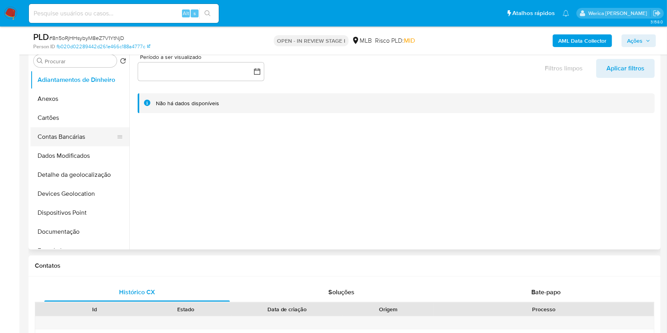
select select "10"
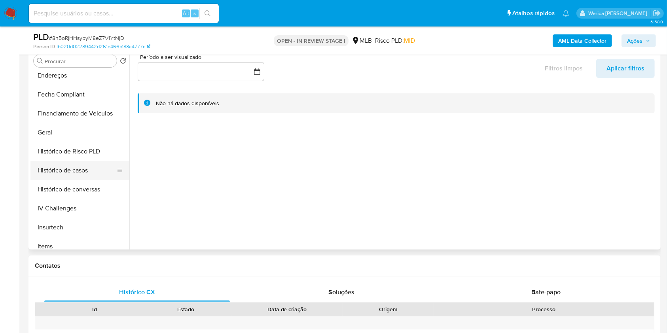
scroll to position [211, 0]
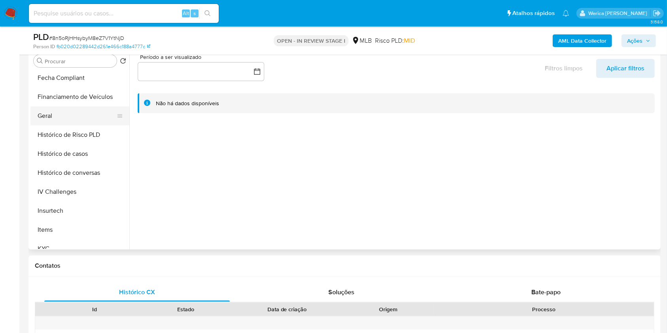
click at [82, 120] on button "Geral" at bounding box center [76, 115] width 93 height 19
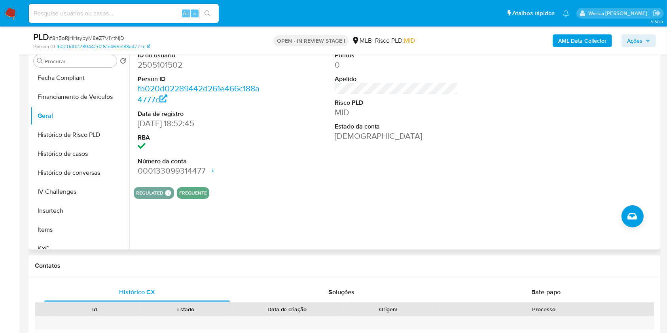
scroll to position [105, 0]
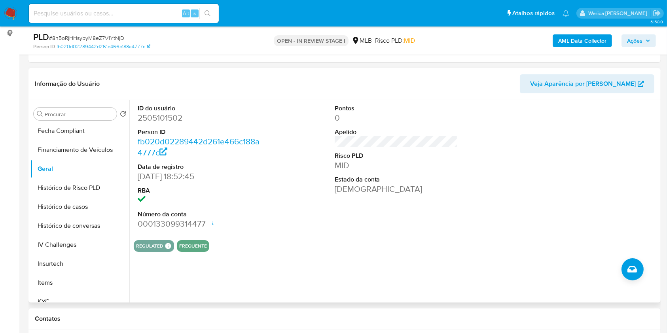
click at [180, 116] on dd "2505101502" at bounding box center [199, 117] width 123 height 11
copy dd "2"
click at [180, 116] on dd "2505101502" at bounding box center [199, 117] width 123 height 11
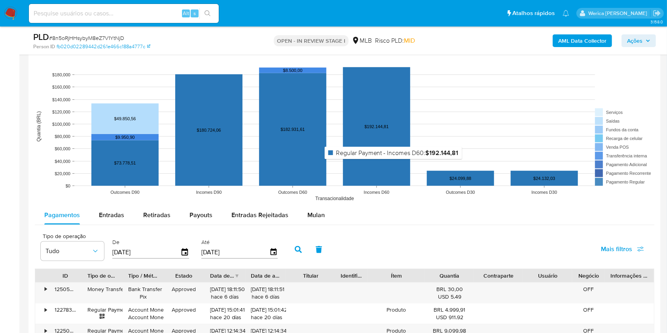
scroll to position [745, 0]
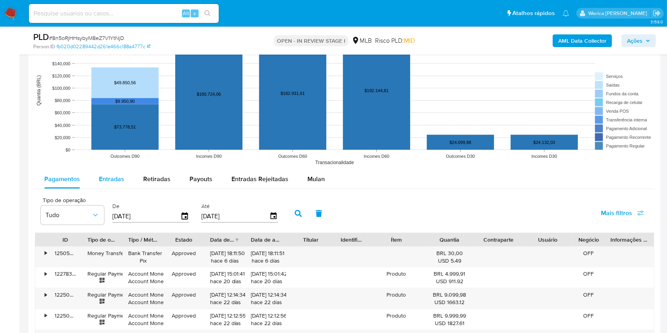
click at [117, 174] on div "Entradas" at bounding box center [111, 179] width 25 height 19
select select "10"
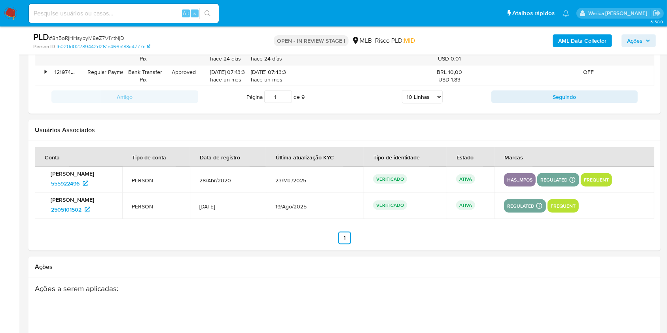
scroll to position [1272, 0]
